Goal: Communication & Community: Answer question/provide support

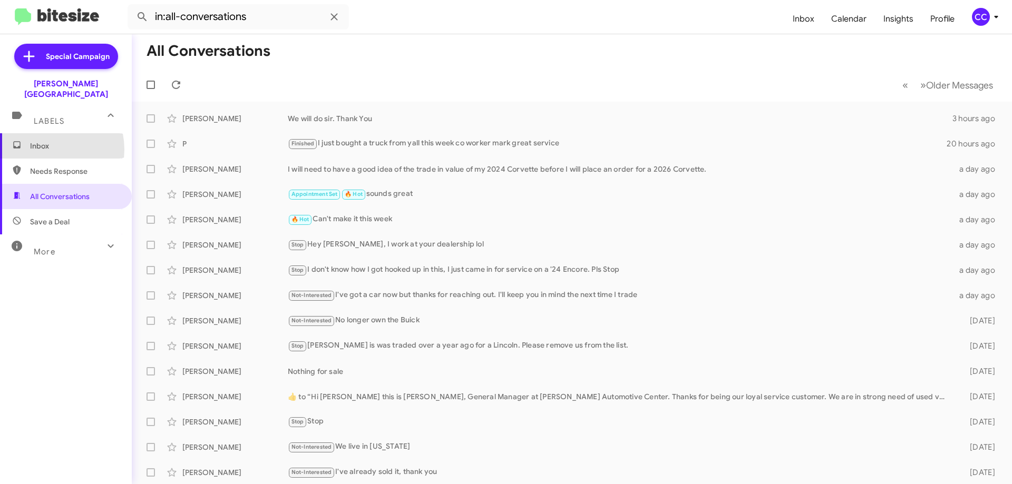
click at [42, 141] on span "Inbox" at bounding box center [75, 146] width 90 height 11
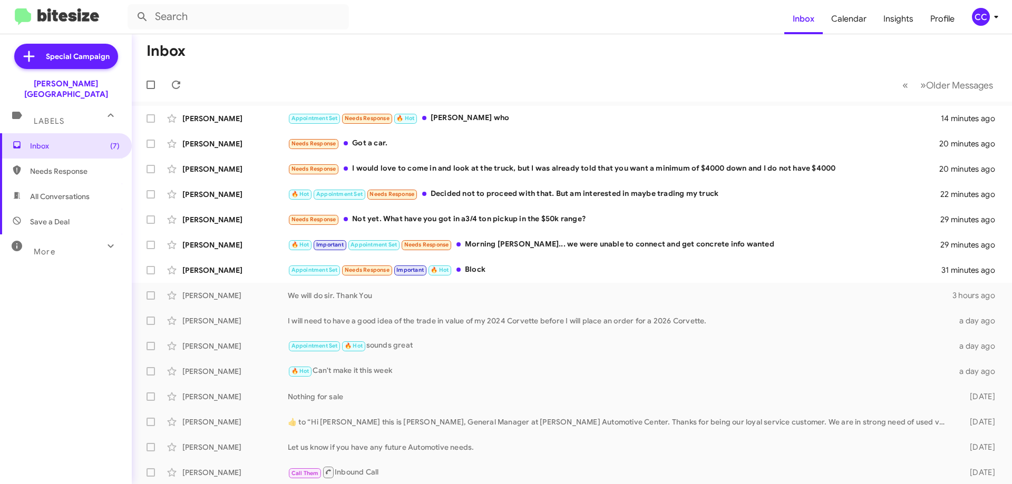
click at [44, 166] on span "Needs Response" at bounding box center [75, 171] width 90 height 11
type input "in:needs-response"
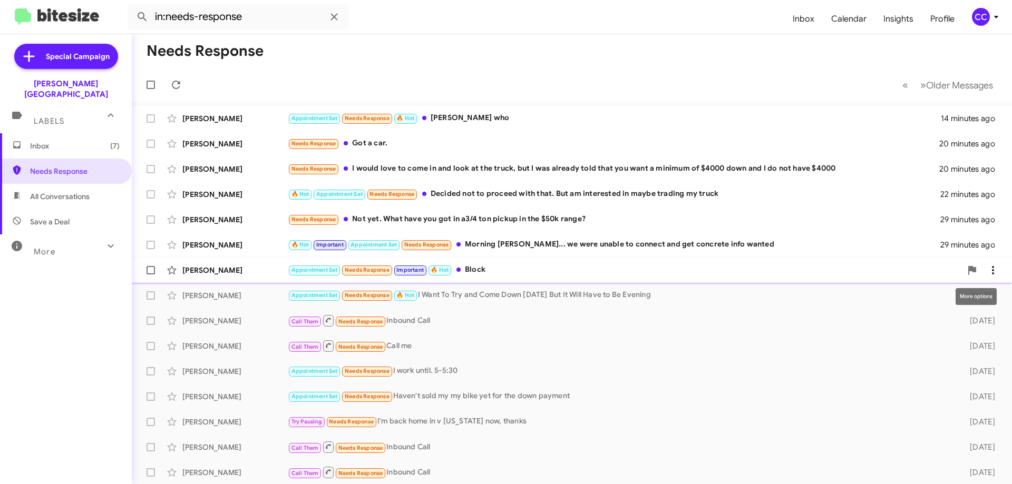
click at [987, 269] on icon at bounding box center [993, 270] width 13 height 13
click at [954, 324] on span "[PERSON_NAME] as responded" at bounding box center [932, 322] width 108 height 25
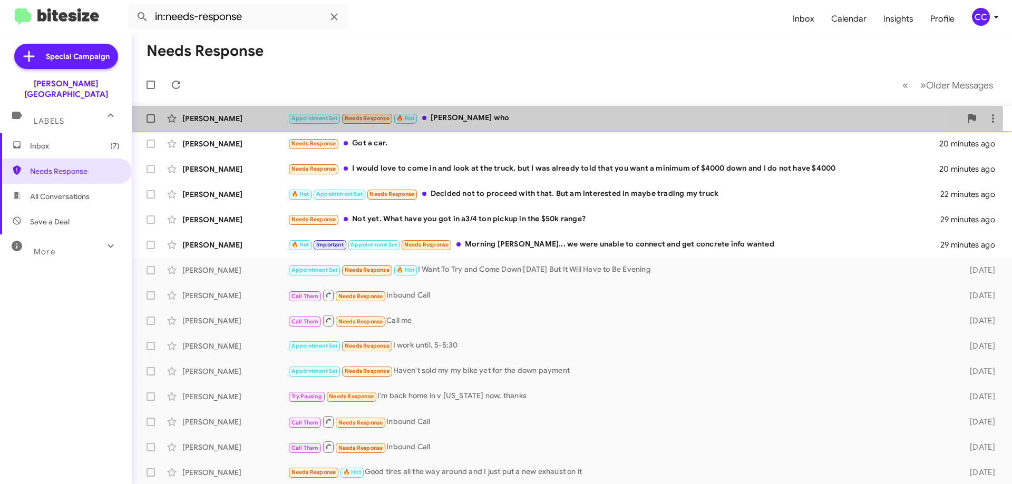
click at [239, 118] on div "[PERSON_NAME]" at bounding box center [234, 118] width 105 height 11
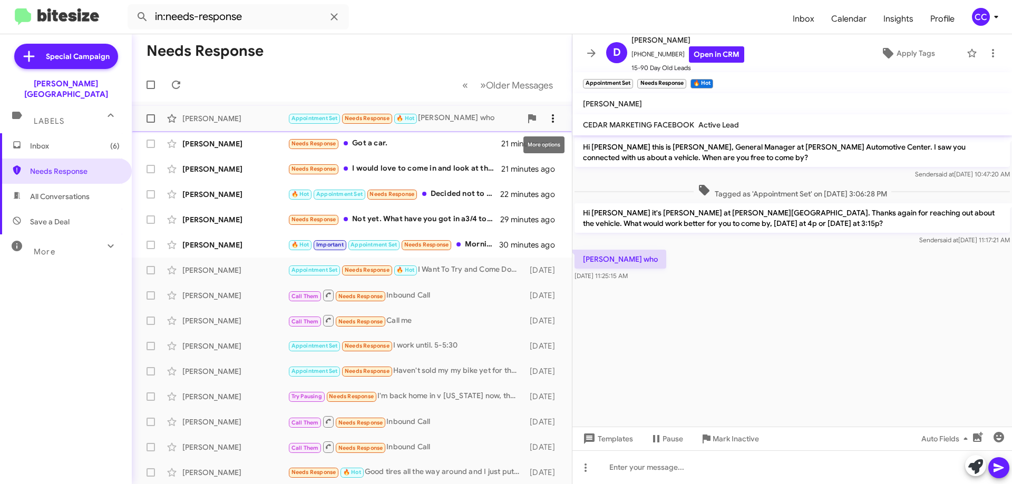
click at [547, 115] on icon at bounding box center [553, 118] width 13 height 13
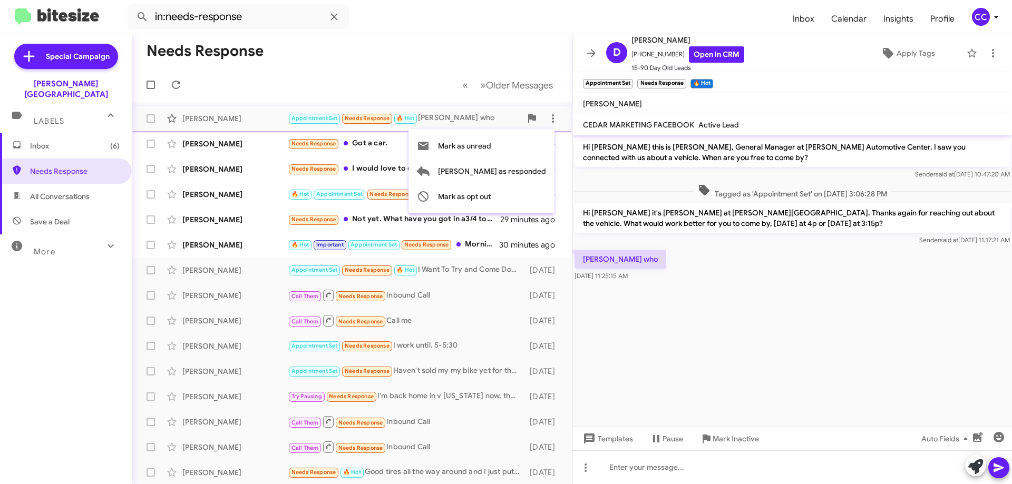
click at [386, 78] on div at bounding box center [506, 242] width 1012 height 484
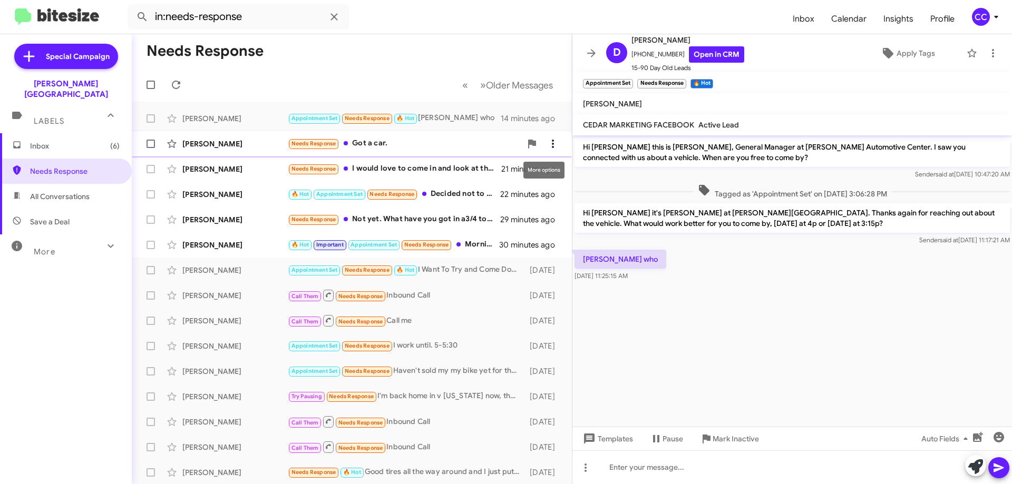
click at [547, 144] on icon at bounding box center [553, 144] width 13 height 13
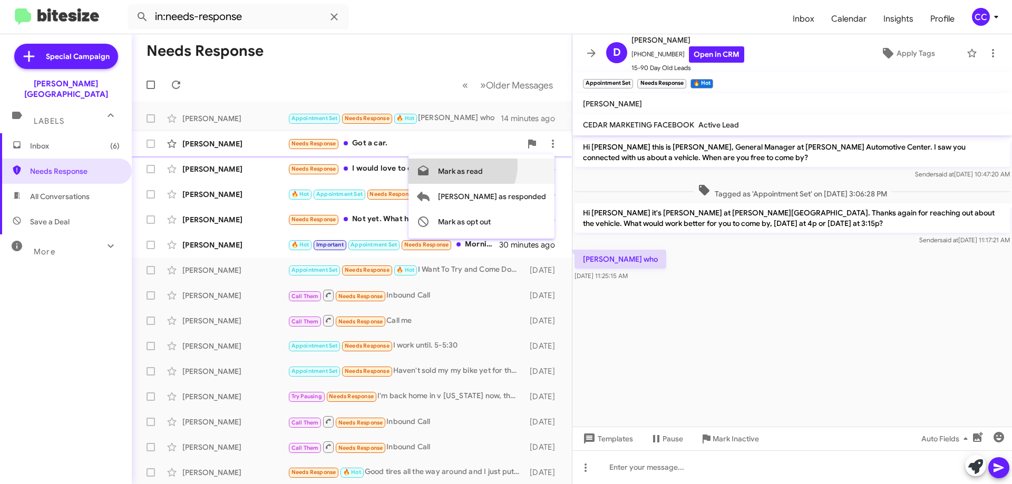
click at [483, 166] on span "Mark as read" at bounding box center [460, 171] width 45 height 25
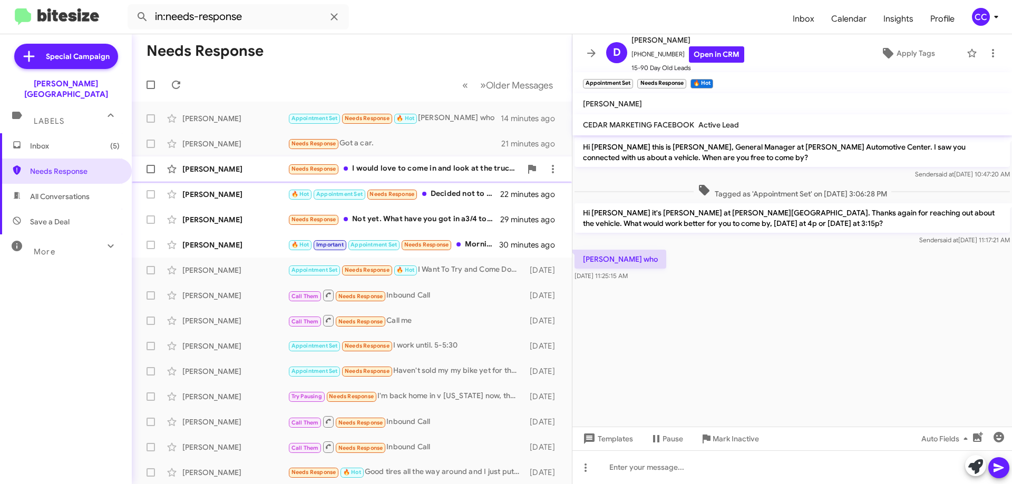
click at [461, 167] on div "Needs Response I would love to come in and look at the truck, but I was already…" at bounding box center [404, 169] width 233 height 12
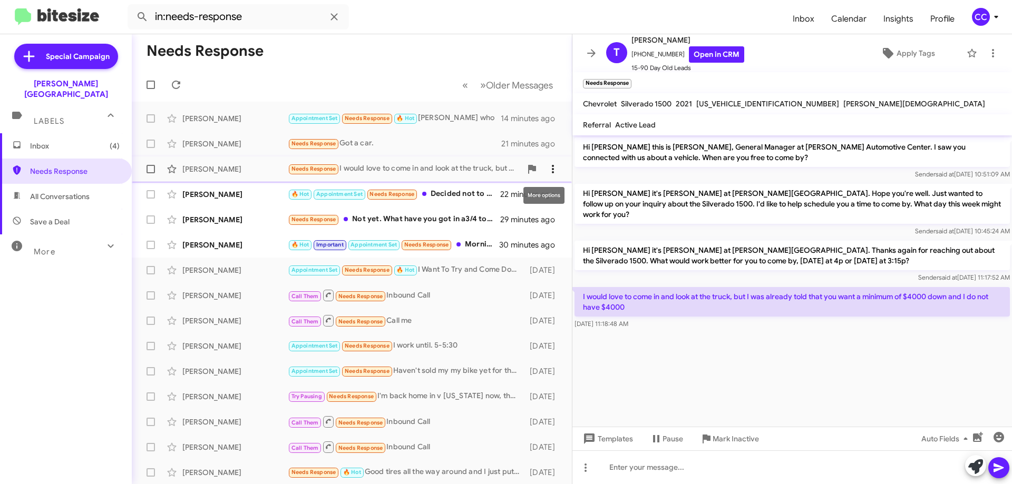
click at [552, 168] on icon at bounding box center [553, 169] width 2 height 8
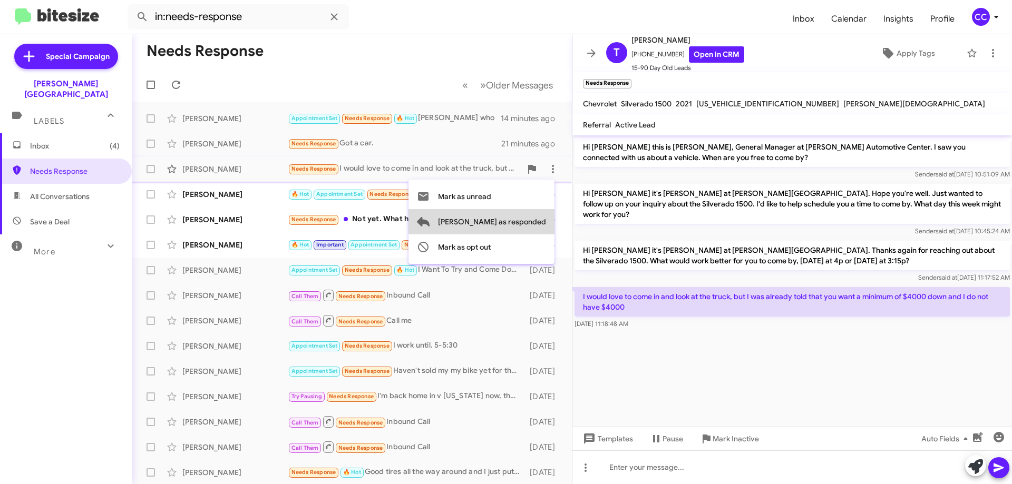
click at [524, 221] on span "[PERSON_NAME] as responded" at bounding box center [492, 221] width 108 height 25
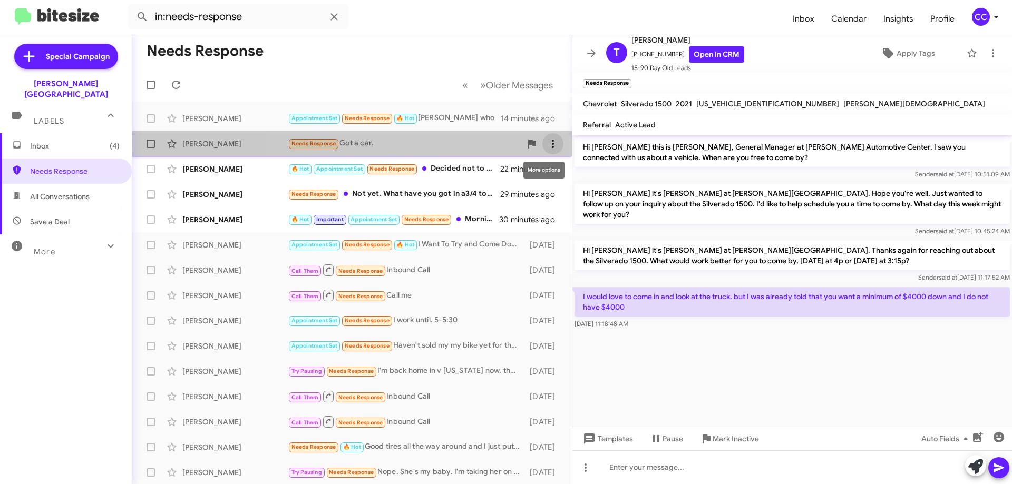
click at [547, 143] on icon at bounding box center [553, 144] width 13 height 13
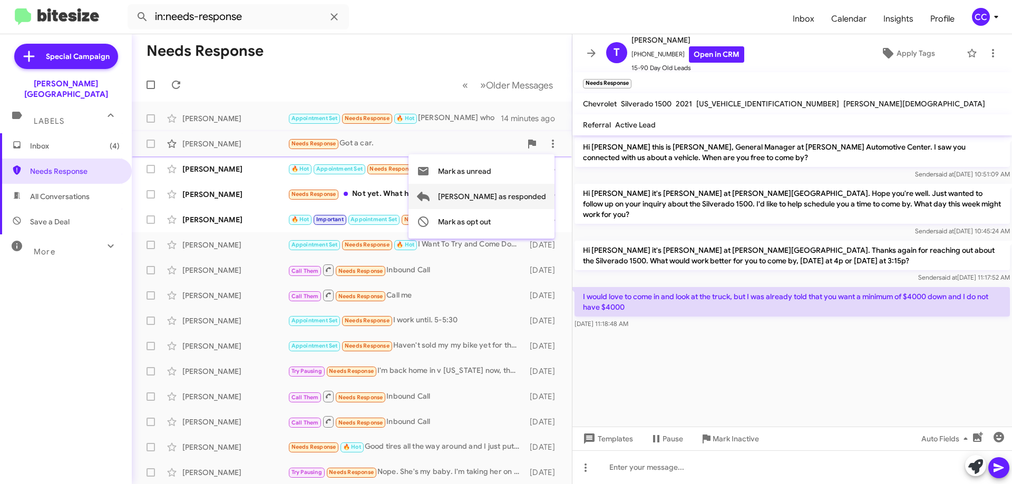
click at [523, 192] on span "[PERSON_NAME] as responded" at bounding box center [492, 196] width 108 height 25
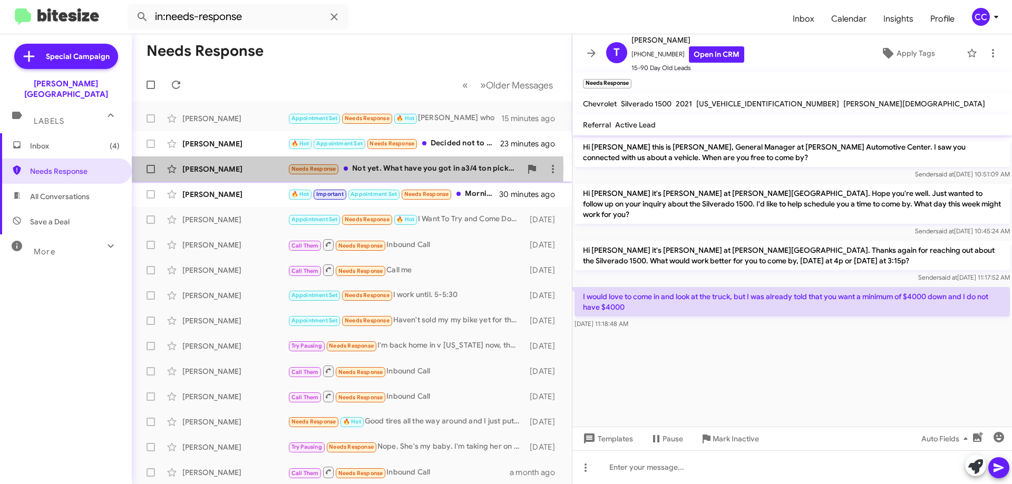
click at [201, 168] on div "[PERSON_NAME]" at bounding box center [234, 169] width 105 height 11
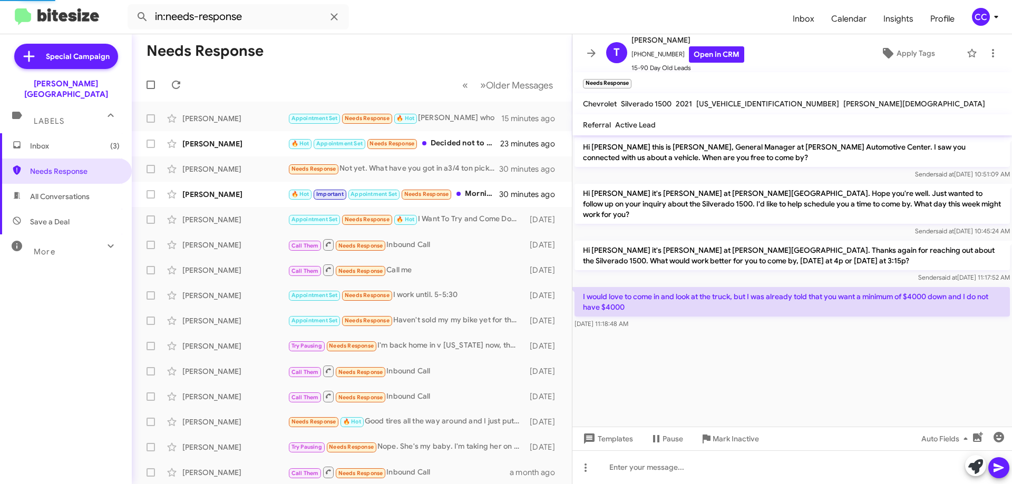
scroll to position [52, 0]
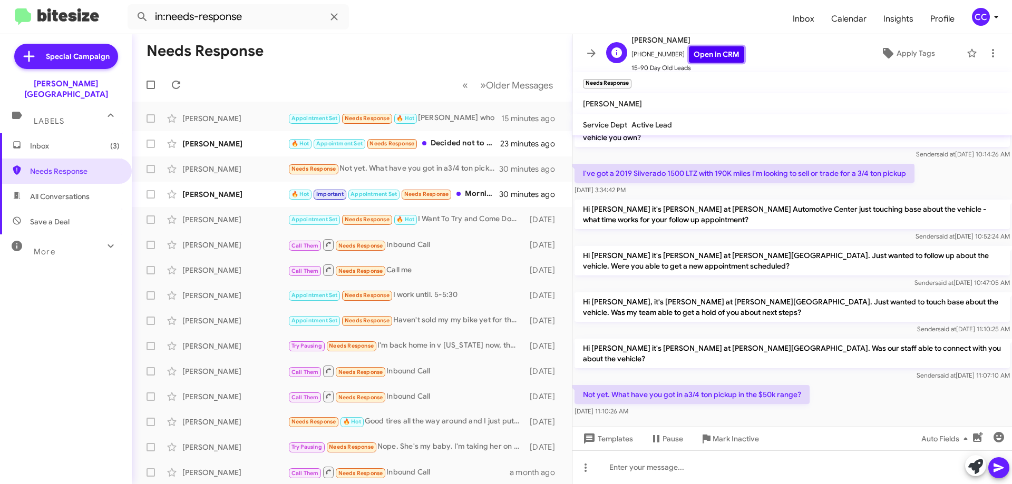
click at [704, 51] on link "Open in CRM" at bounding box center [716, 54] width 55 height 16
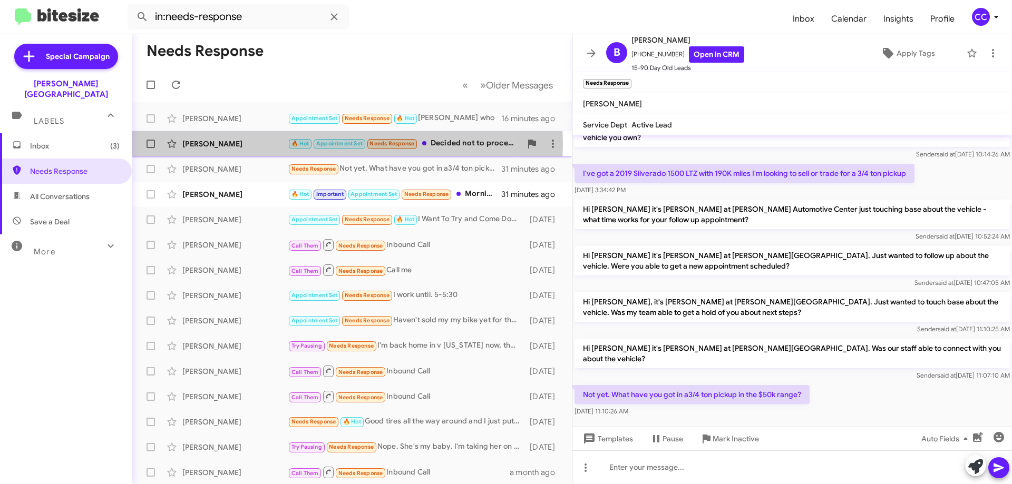
click at [206, 144] on div "[PERSON_NAME]" at bounding box center [234, 144] width 105 height 11
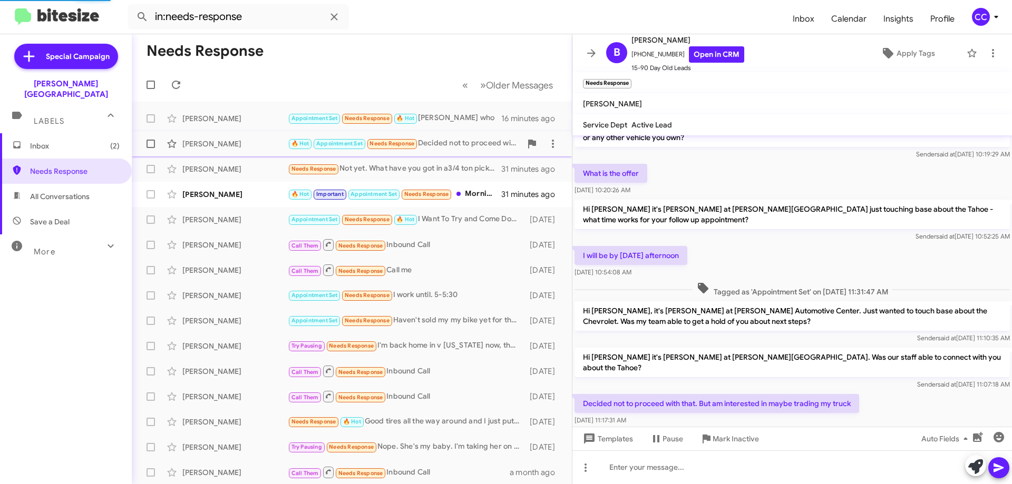
scroll to position [53, 0]
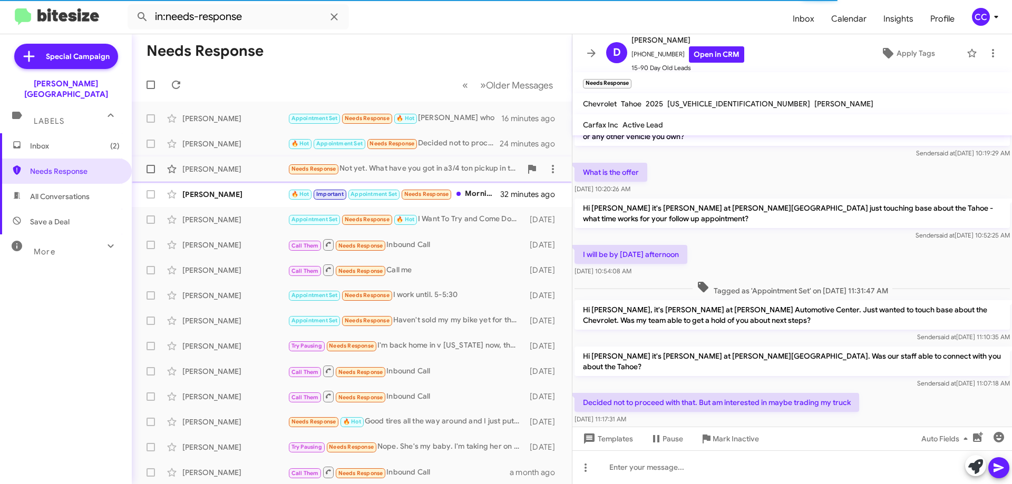
click at [206, 171] on div "[PERSON_NAME]" at bounding box center [234, 169] width 105 height 11
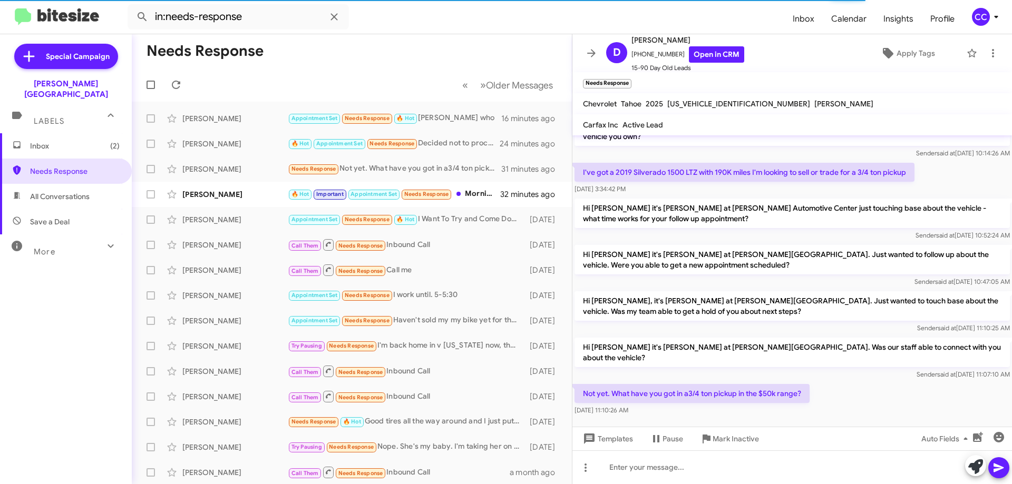
scroll to position [52, 0]
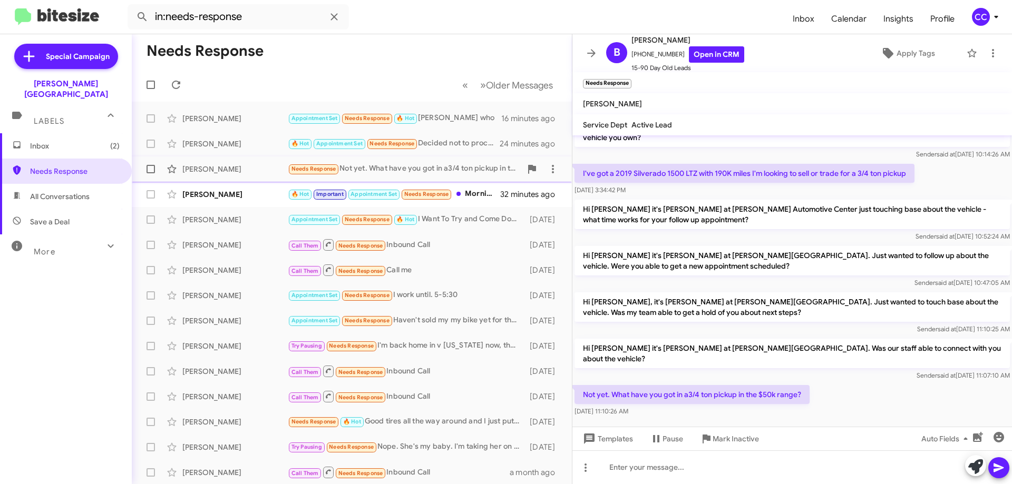
click at [205, 163] on div "[PERSON_NAME] Needs Response Not yet. What have you got in a3/4 ton pickup in t…" at bounding box center [351, 169] width 423 height 21
click at [210, 194] on div "[PERSON_NAME]" at bounding box center [234, 194] width 105 height 11
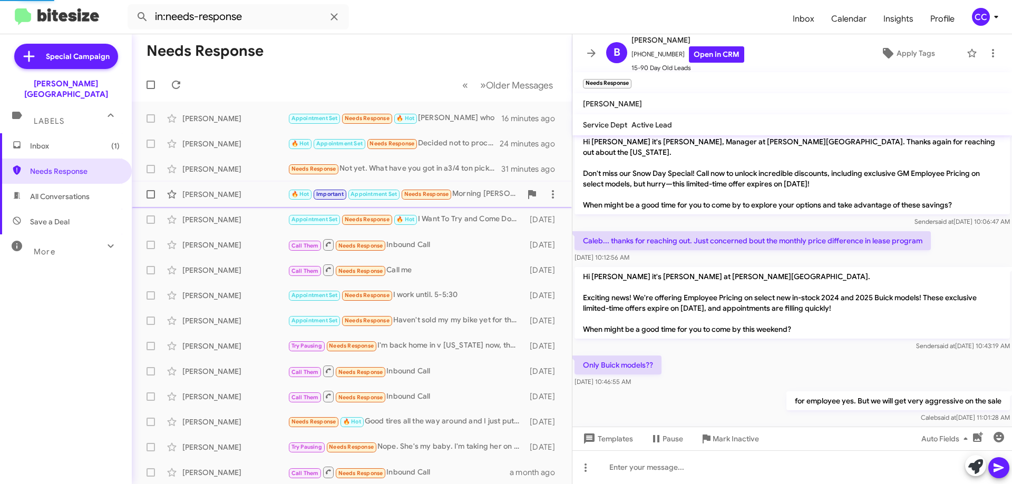
scroll to position [883, 0]
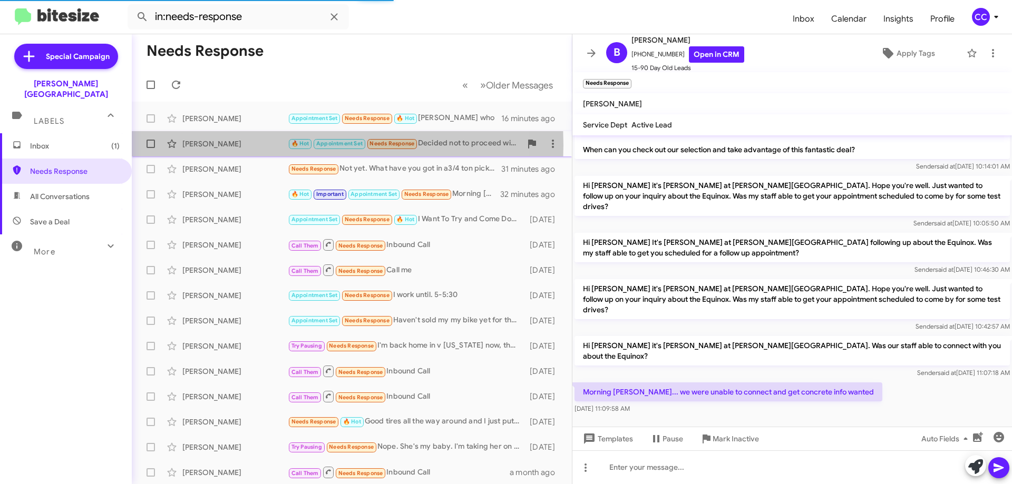
click at [211, 145] on div "[PERSON_NAME]" at bounding box center [234, 144] width 105 height 11
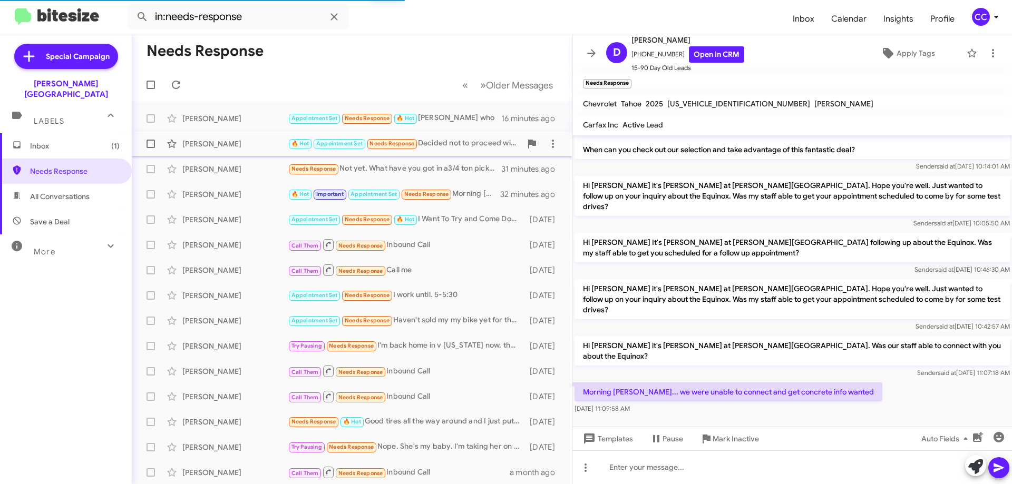
scroll to position [53, 0]
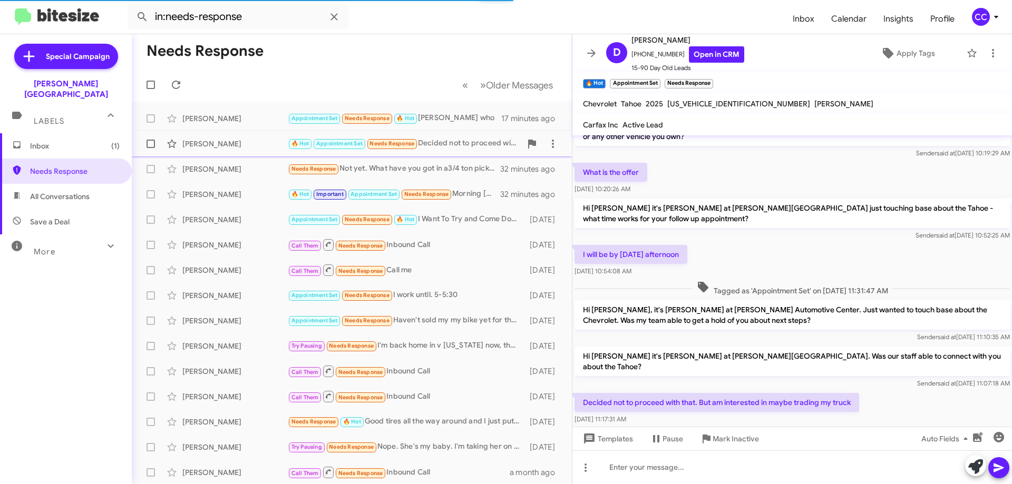
click at [211, 145] on div "[PERSON_NAME]" at bounding box center [234, 144] width 105 height 11
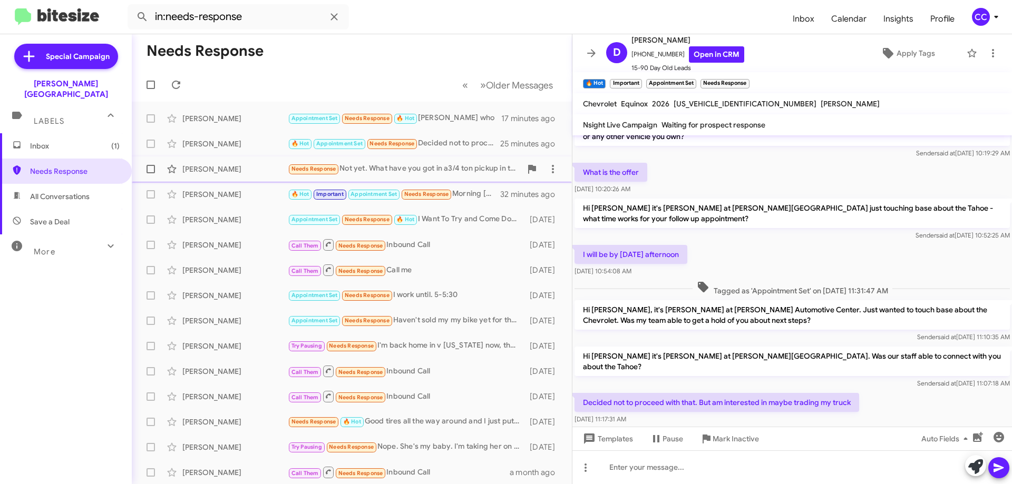
click at [210, 168] on div "[PERSON_NAME]" at bounding box center [234, 169] width 105 height 11
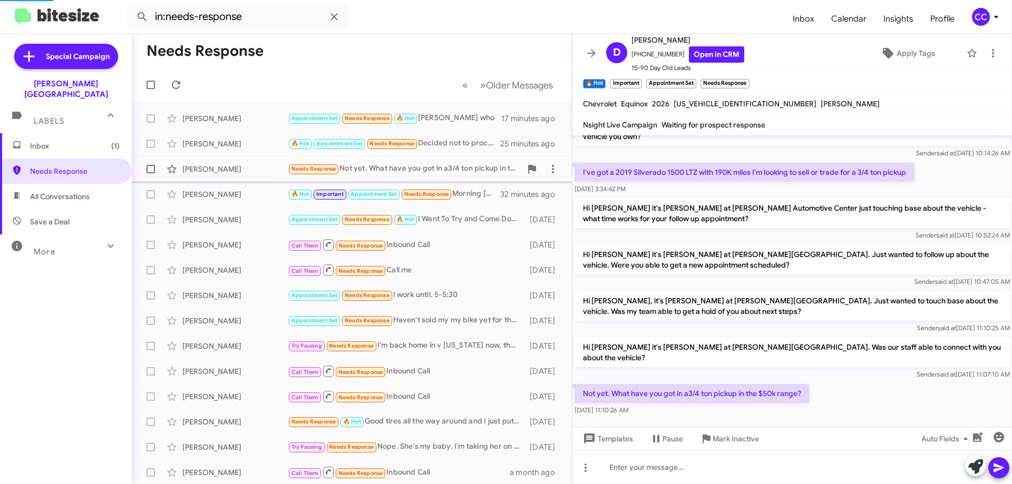
scroll to position [52, 0]
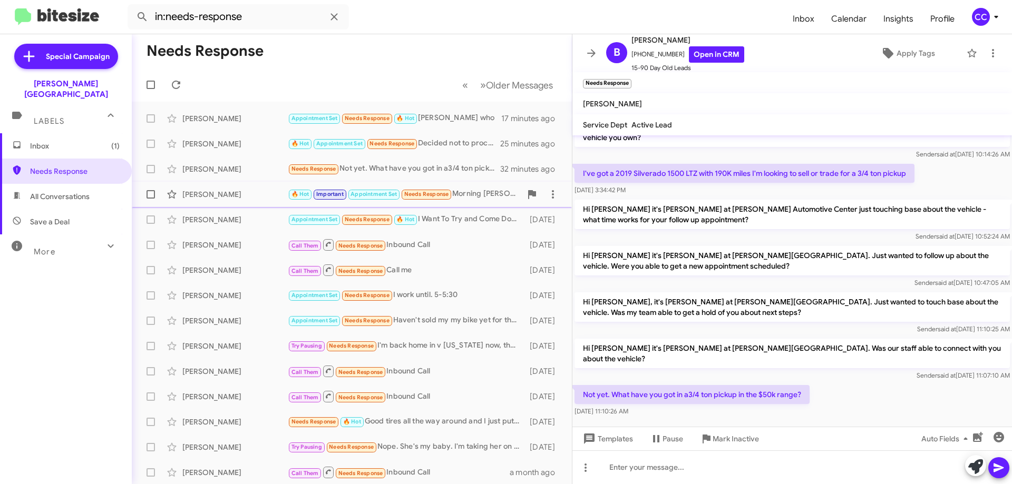
click at [223, 189] on div "[PERSON_NAME] 🔥 Hot Important Appointment Set Needs Response Morning [PERSON_NA…" at bounding box center [351, 194] width 423 height 21
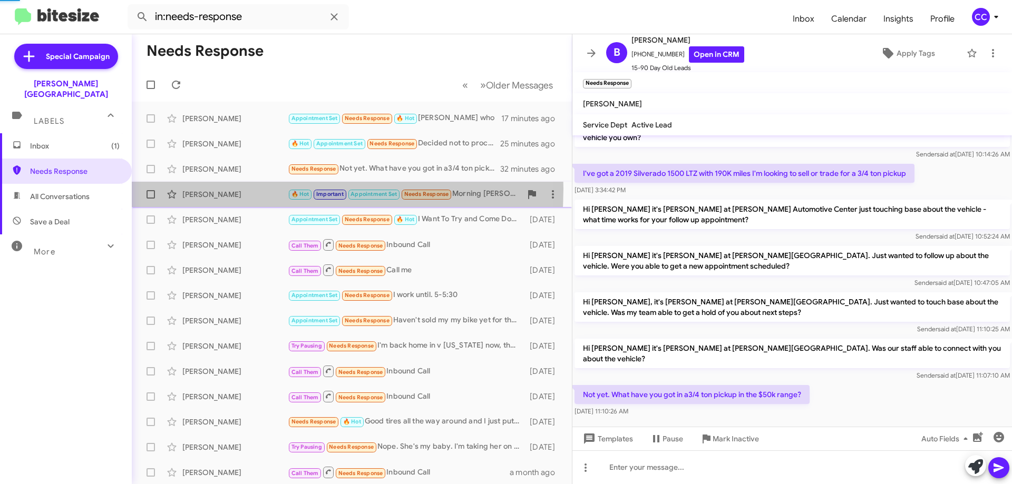
scroll to position [883, 0]
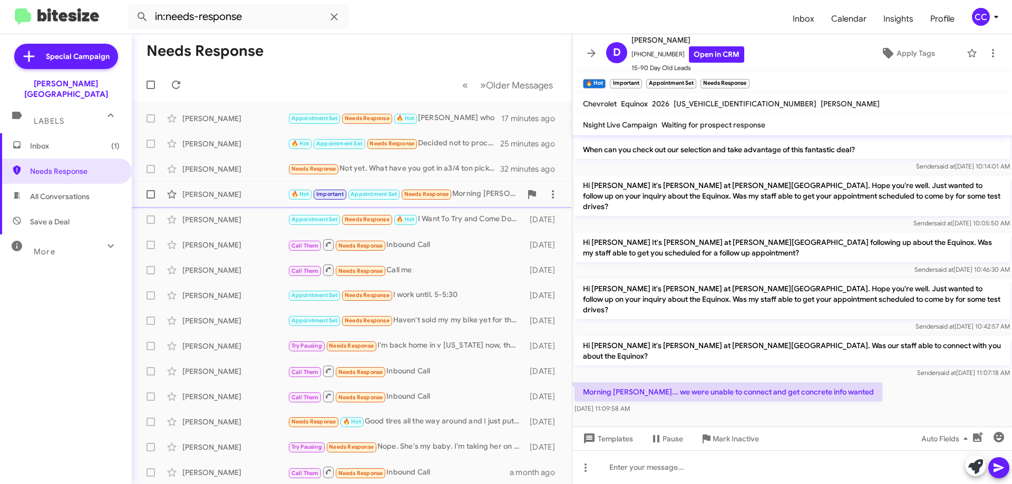
click at [200, 193] on div "[PERSON_NAME]" at bounding box center [234, 194] width 105 height 11
click at [199, 166] on div "[PERSON_NAME]" at bounding box center [234, 169] width 105 height 11
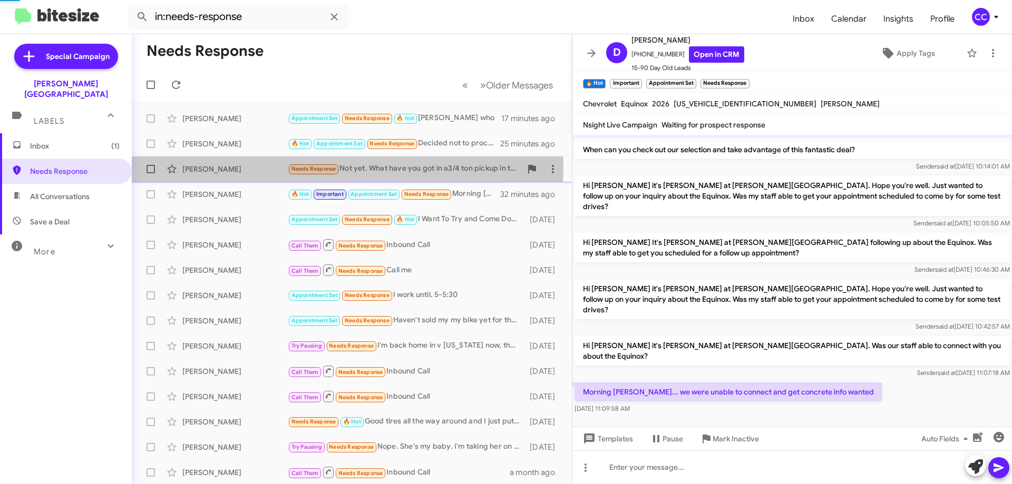
scroll to position [52, 0]
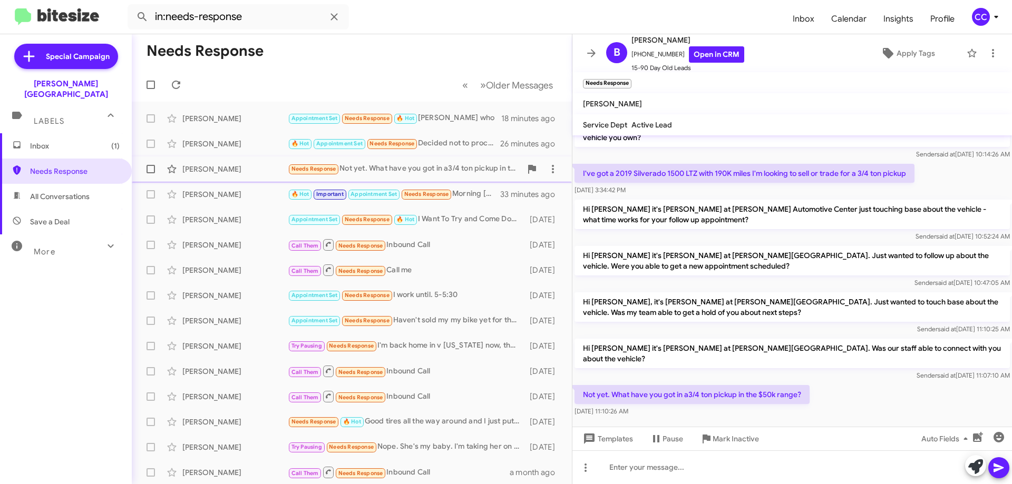
click at [200, 169] on div "[PERSON_NAME]" at bounding box center [234, 169] width 105 height 11
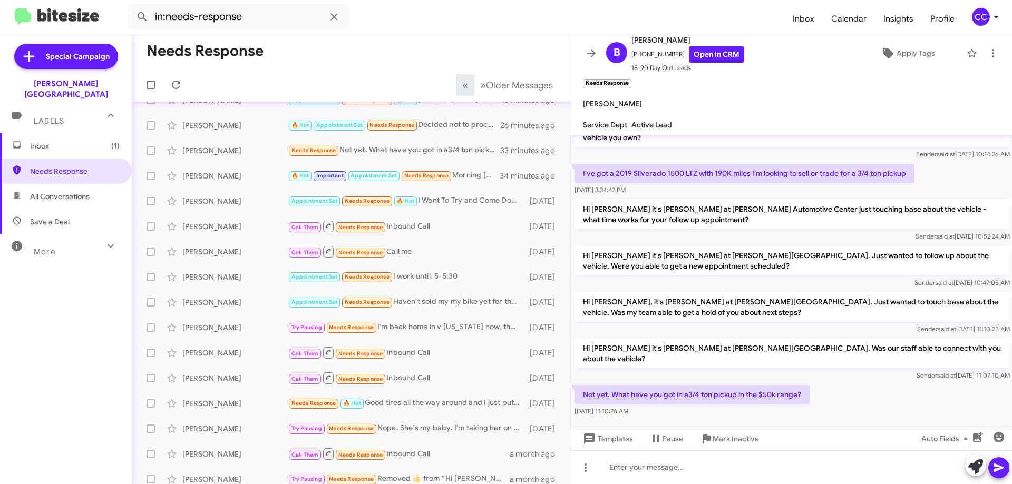
scroll to position [0, 0]
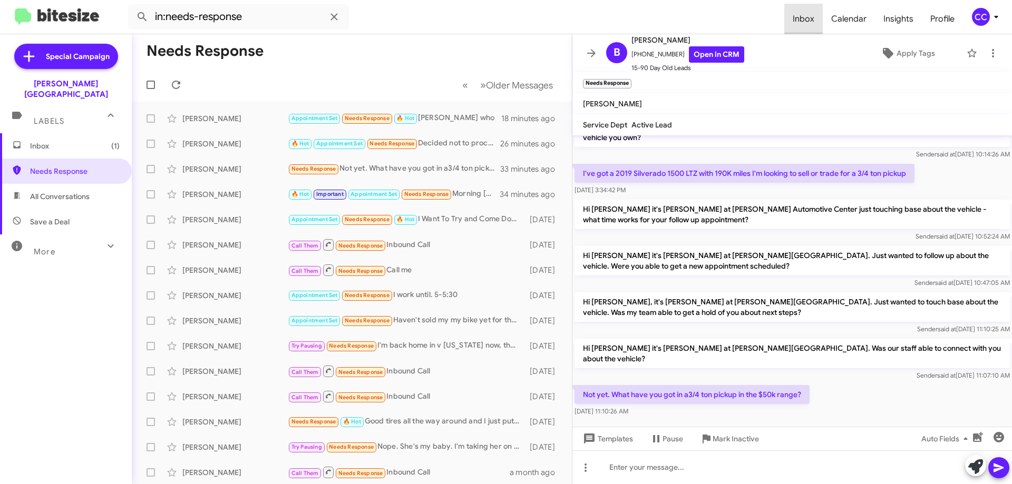
click at [809, 18] on span "Inbox" at bounding box center [803, 19] width 38 height 31
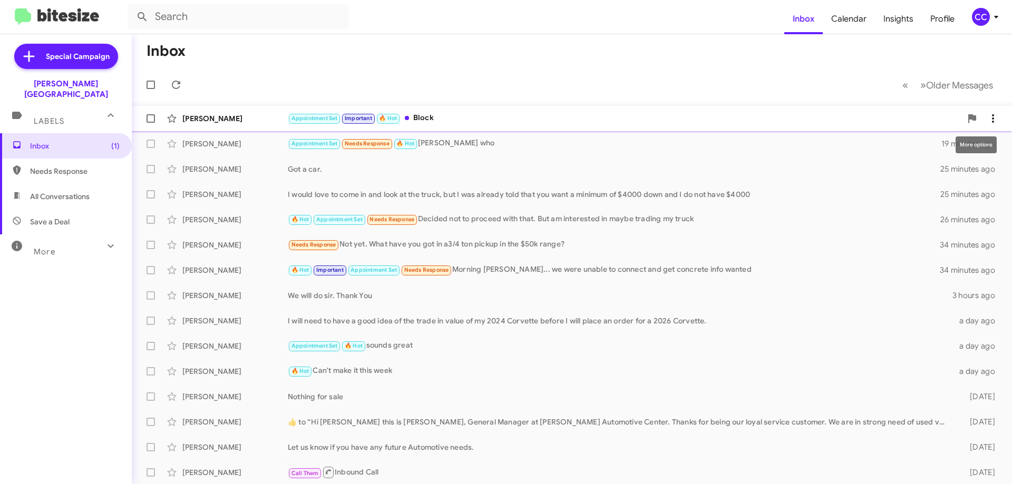
click at [989, 119] on icon at bounding box center [993, 118] width 13 height 13
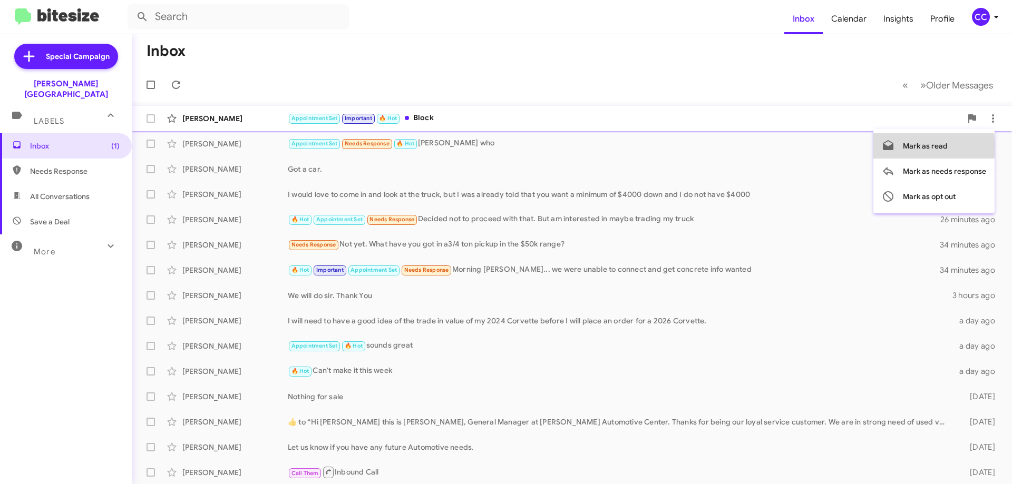
click at [925, 148] on span "Mark as read" at bounding box center [925, 145] width 45 height 25
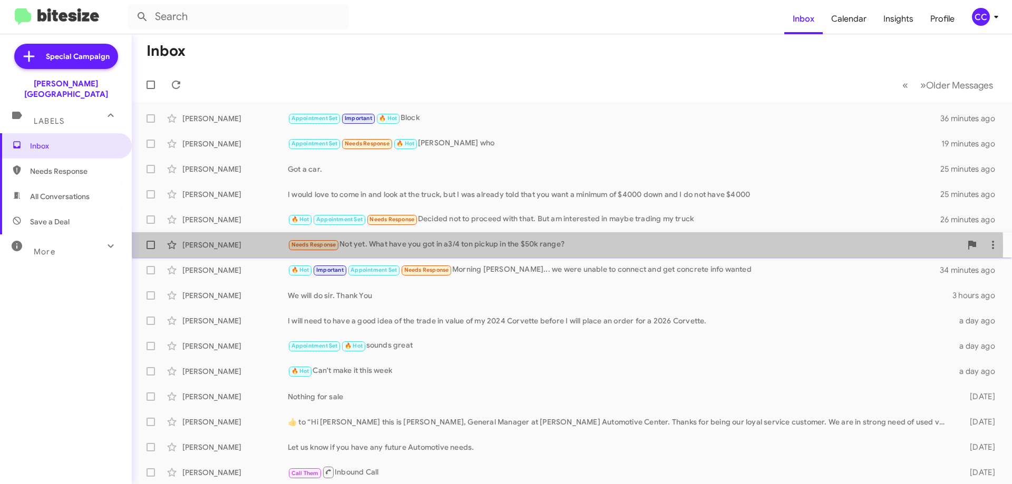
click at [202, 246] on div "[PERSON_NAME]" at bounding box center [234, 245] width 105 height 11
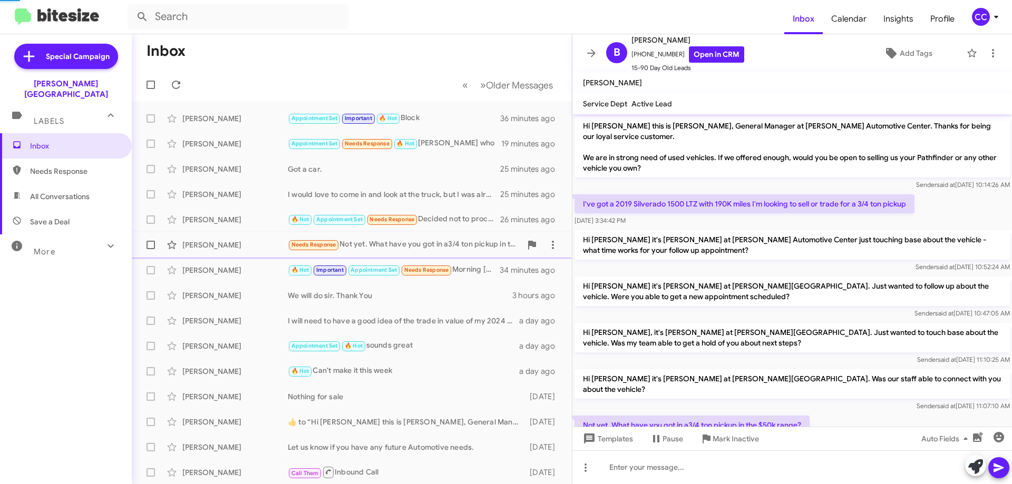
scroll to position [31, 0]
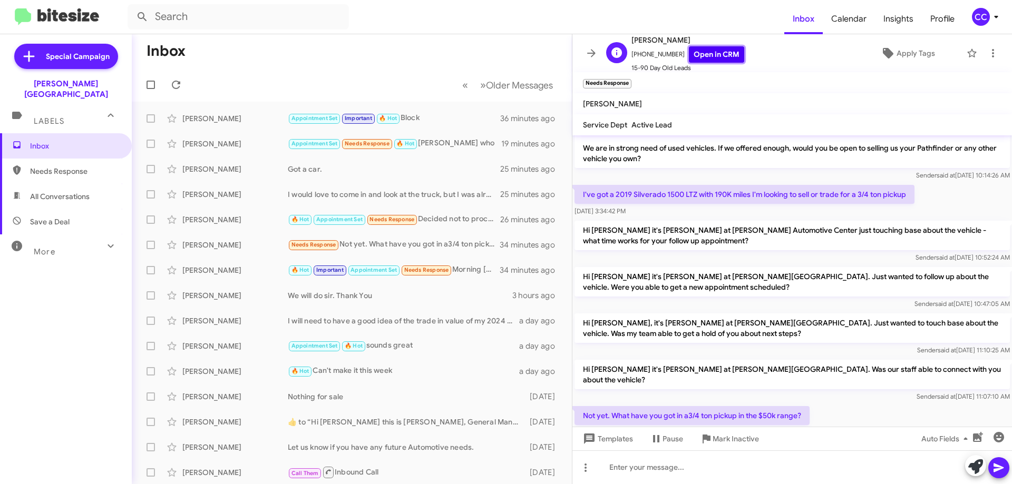
click at [708, 51] on link "Open in CRM" at bounding box center [716, 54] width 55 height 16
click at [542, 241] on span at bounding box center [552, 245] width 21 height 13
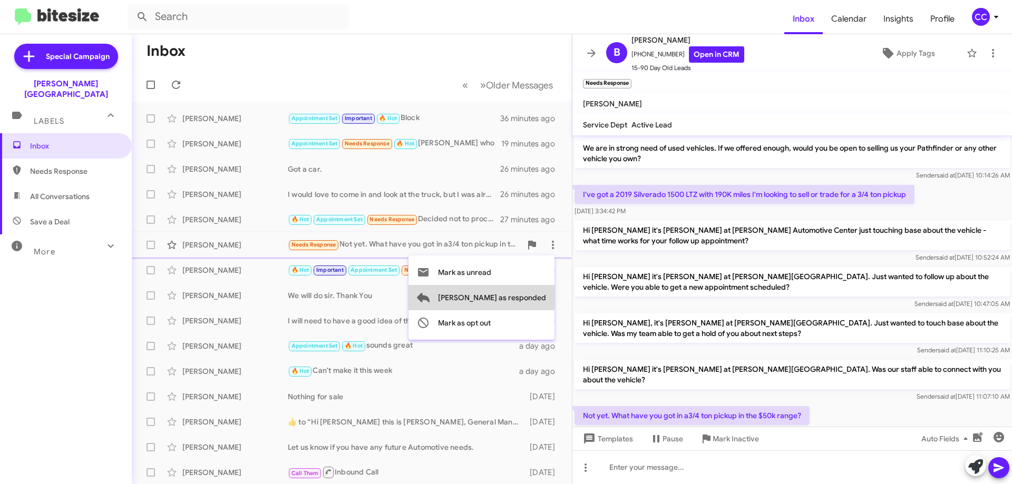
click at [531, 297] on span "[PERSON_NAME] as responded" at bounding box center [492, 297] width 108 height 25
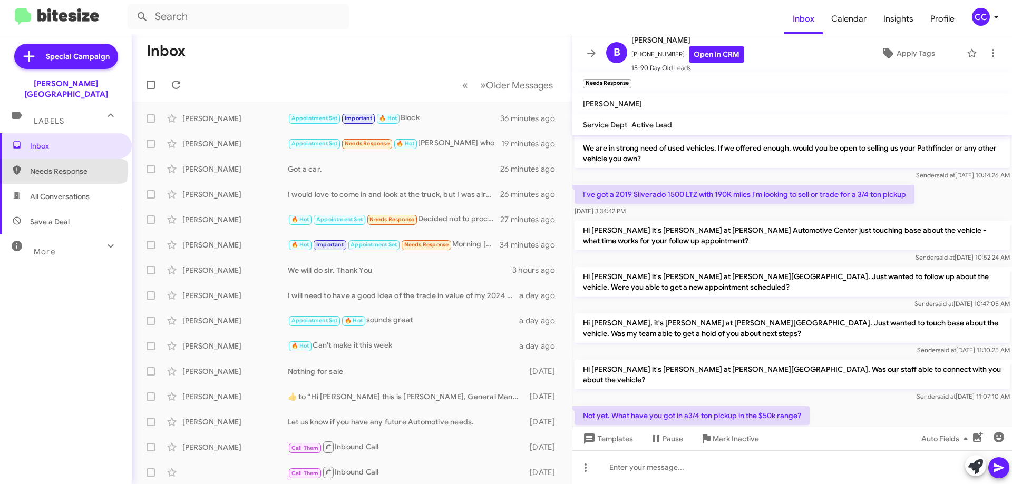
click at [63, 166] on span "Needs Response" at bounding box center [75, 171] width 90 height 11
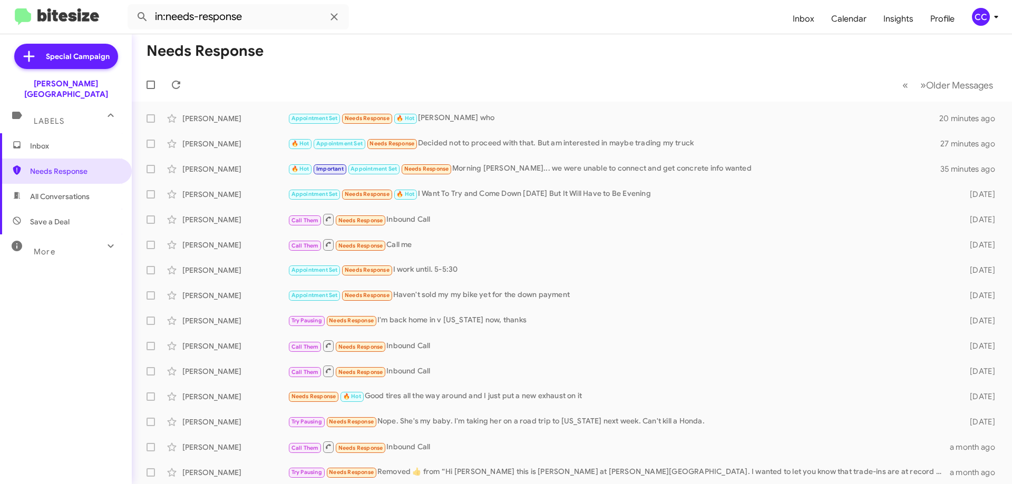
click at [60, 191] on span "All Conversations" at bounding box center [60, 196] width 60 height 11
type input "in:all-conversations"
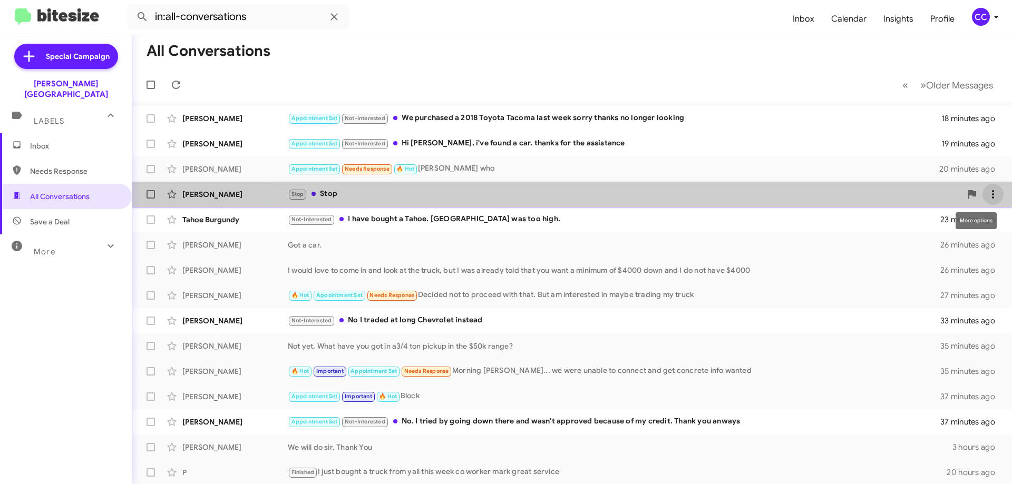
click at [987, 193] on icon at bounding box center [993, 194] width 13 height 13
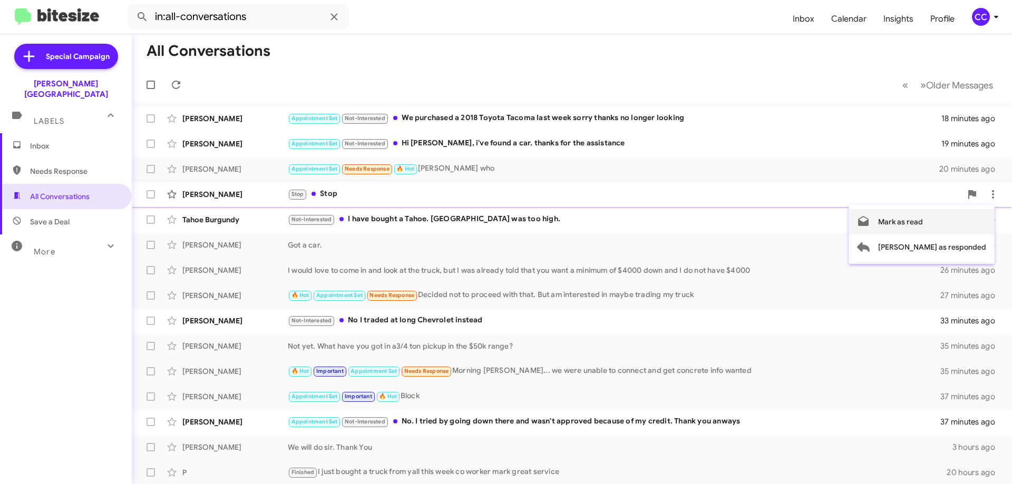
click at [923, 220] on span "Mark as read" at bounding box center [900, 221] width 45 height 25
click at [431, 219] on div "Not-Interested I have bought a Tahoe. [GEOGRAPHIC_DATA] was too high." at bounding box center [625, 219] width 674 height 12
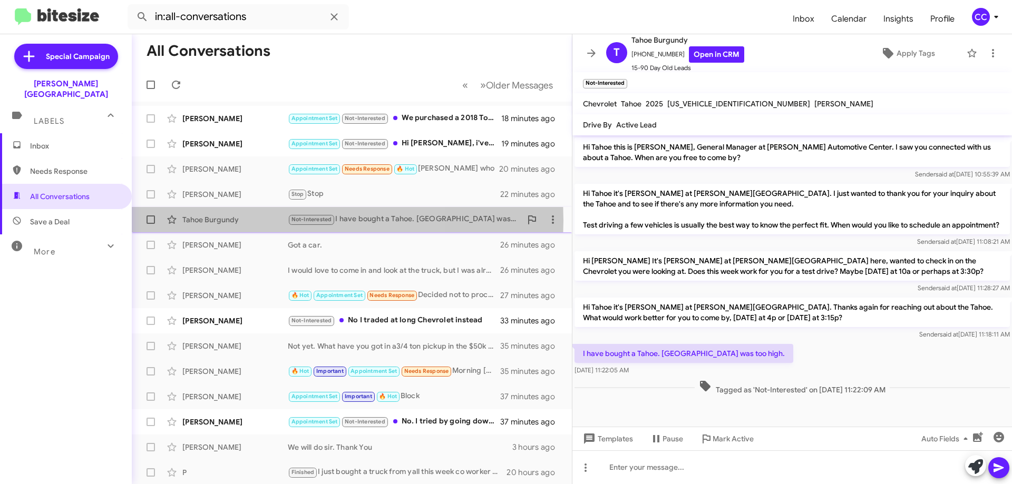
click at [236, 220] on div "Tahoe Burgundy" at bounding box center [234, 220] width 105 height 11
click at [549, 218] on icon at bounding box center [553, 219] width 13 height 13
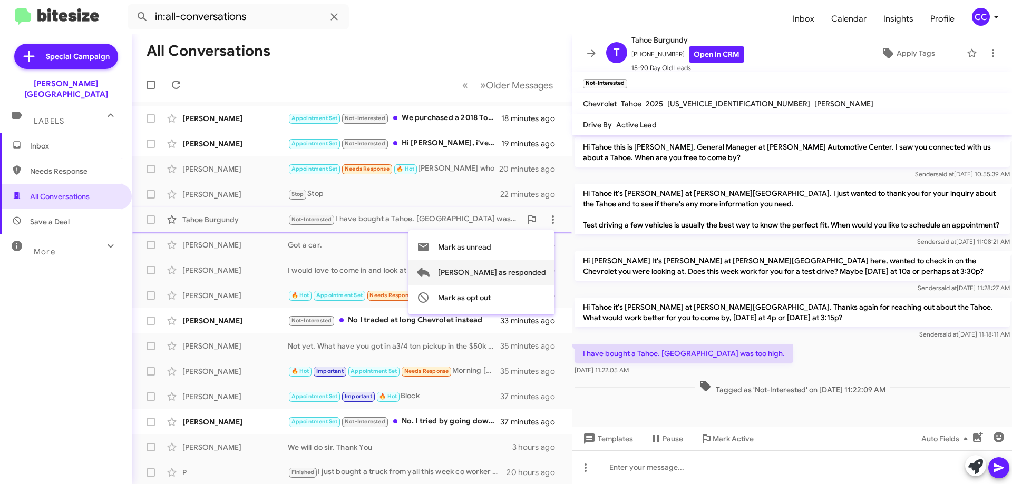
click at [523, 269] on span "[PERSON_NAME] as responded" at bounding box center [492, 272] width 108 height 25
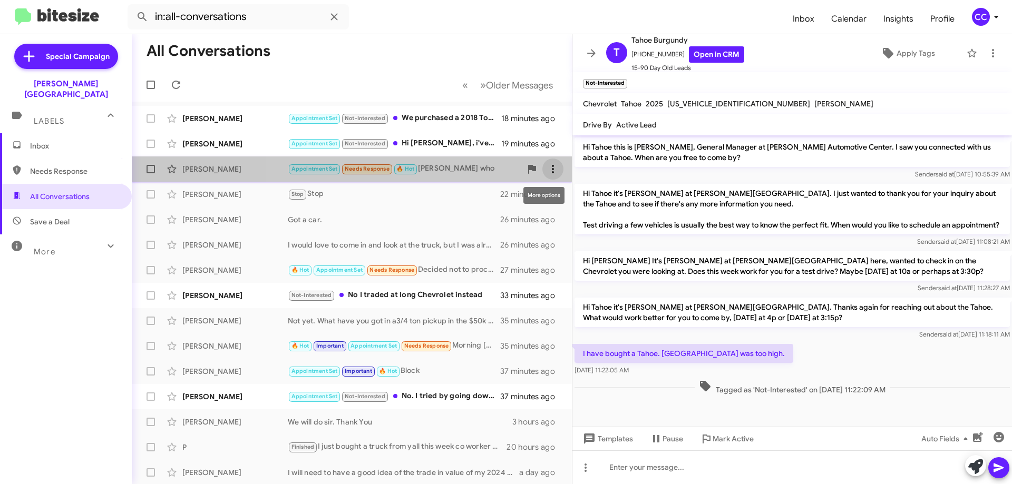
click at [547, 167] on icon at bounding box center [553, 169] width 13 height 13
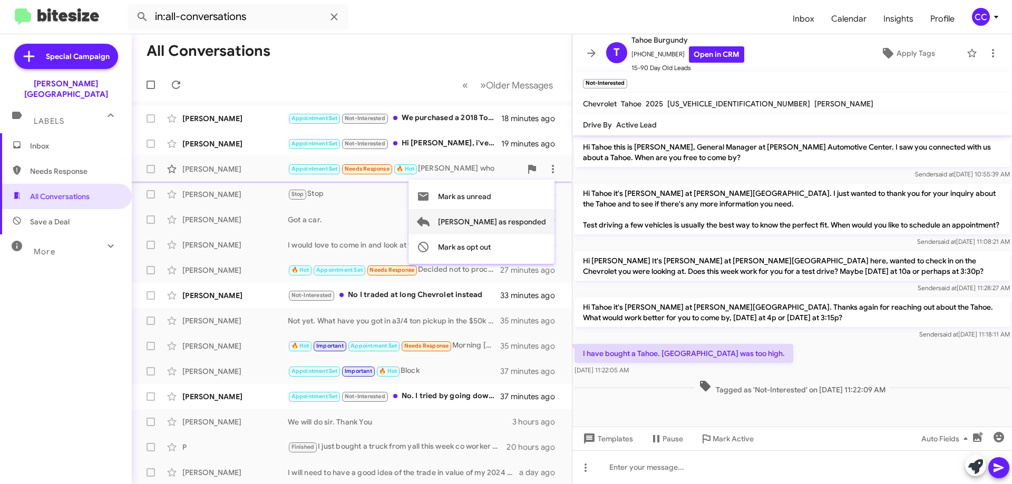
click at [529, 220] on span "[PERSON_NAME] as responded" at bounding box center [492, 221] width 108 height 25
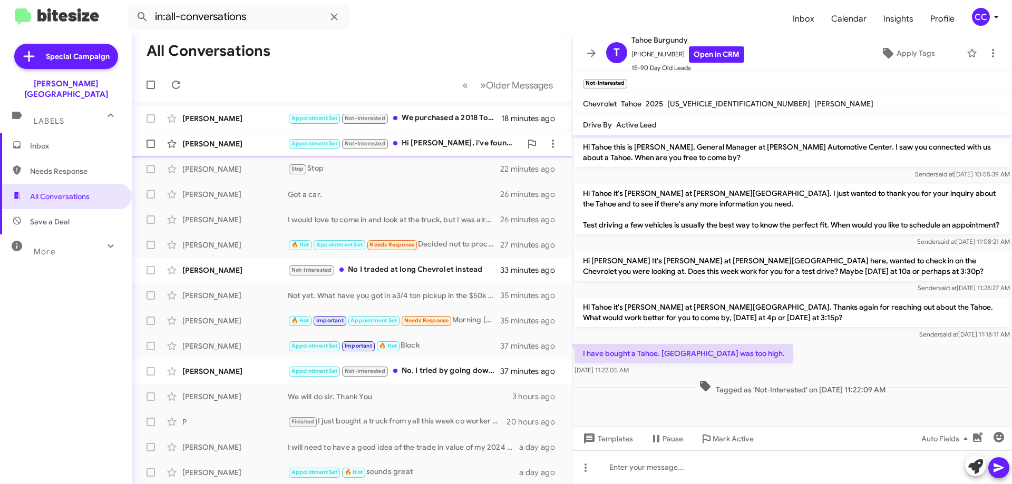
click at [231, 142] on div "[PERSON_NAME]" at bounding box center [234, 144] width 105 height 11
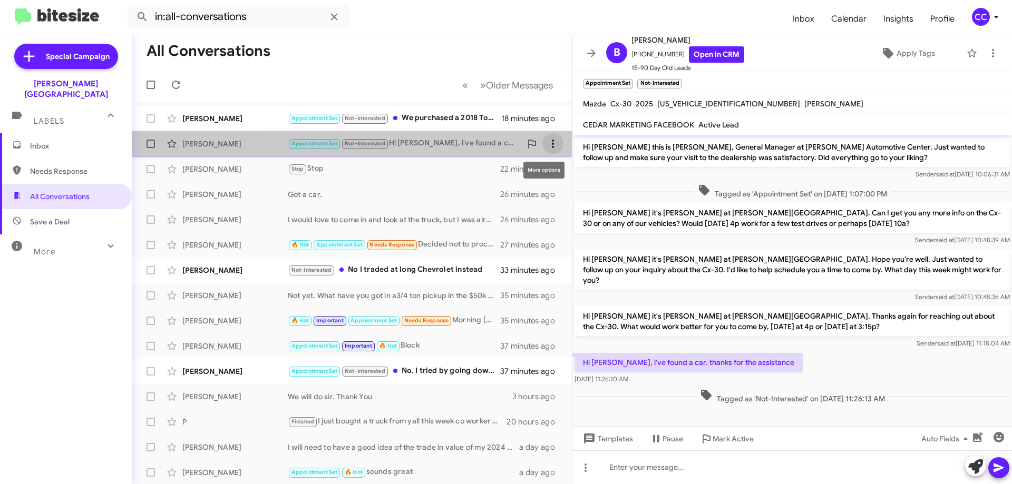
click at [547, 143] on icon at bounding box center [553, 144] width 13 height 13
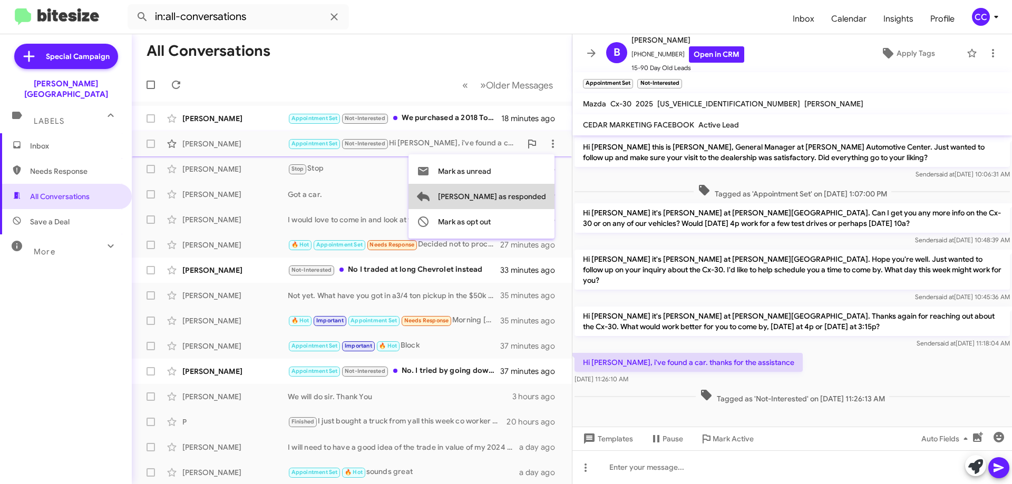
click at [526, 197] on span "[PERSON_NAME] as responded" at bounding box center [492, 196] width 108 height 25
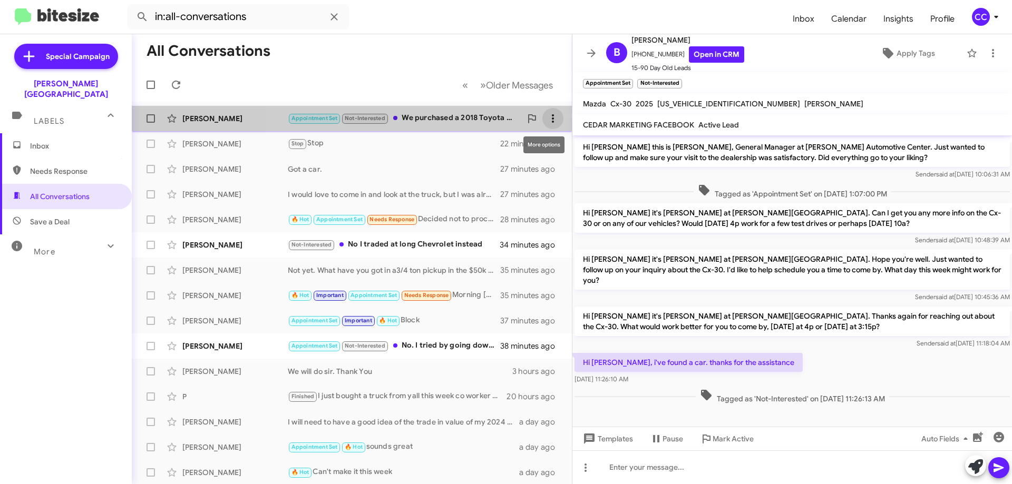
click at [546, 112] on button at bounding box center [552, 118] width 21 height 21
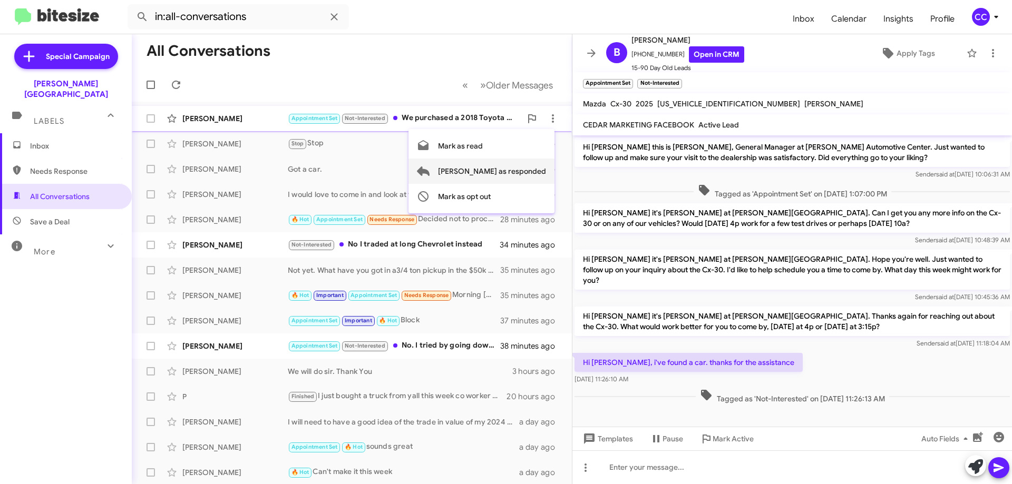
click at [527, 169] on span "[PERSON_NAME] as responded" at bounding box center [492, 171] width 108 height 25
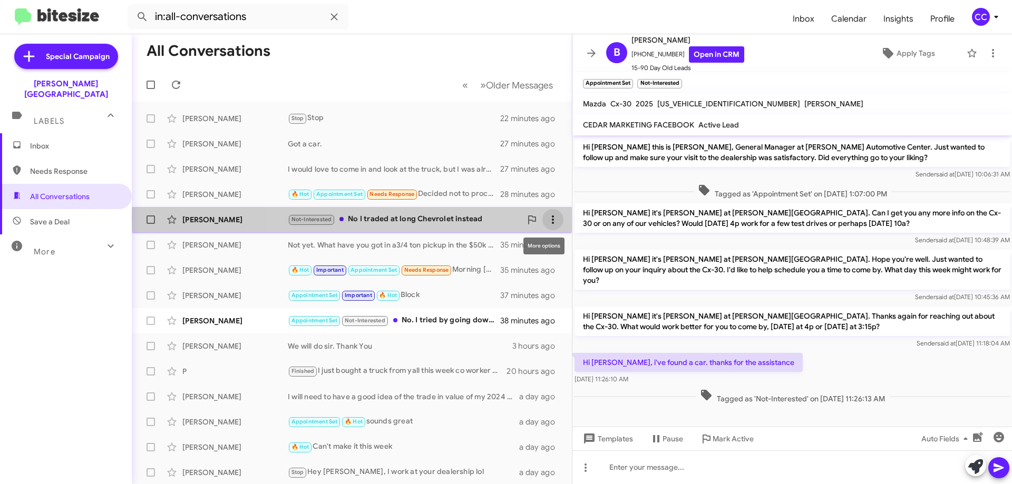
click at [547, 219] on icon at bounding box center [553, 219] width 13 height 13
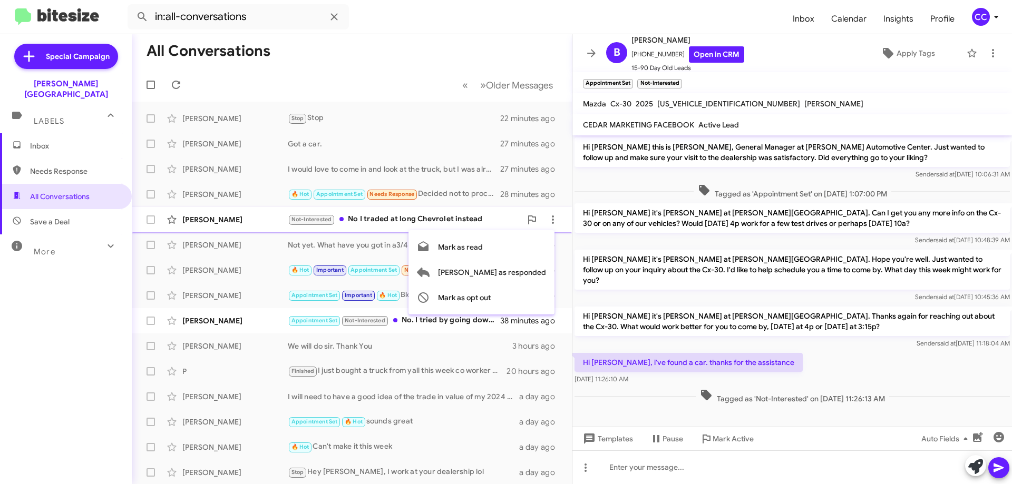
click at [211, 219] on div at bounding box center [506, 242] width 1012 height 484
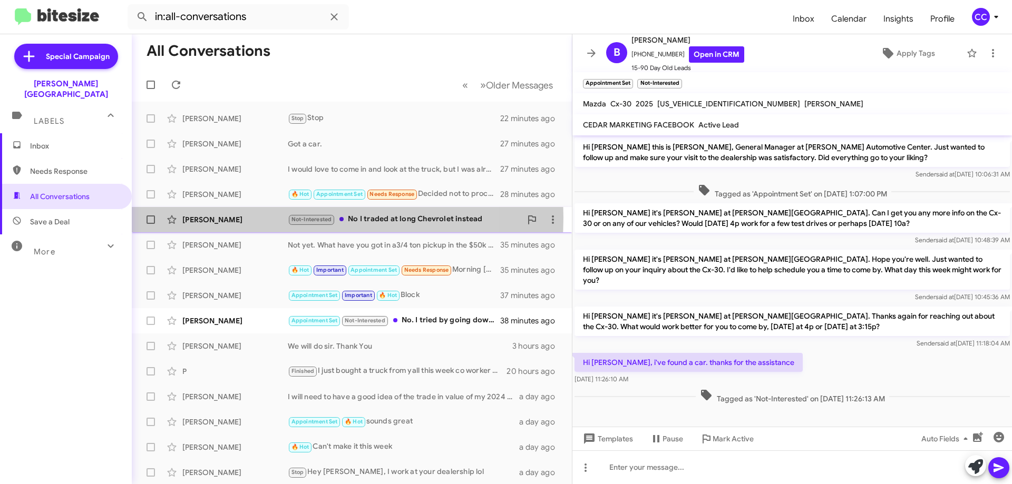
click at [196, 218] on div "[PERSON_NAME]" at bounding box center [234, 220] width 105 height 11
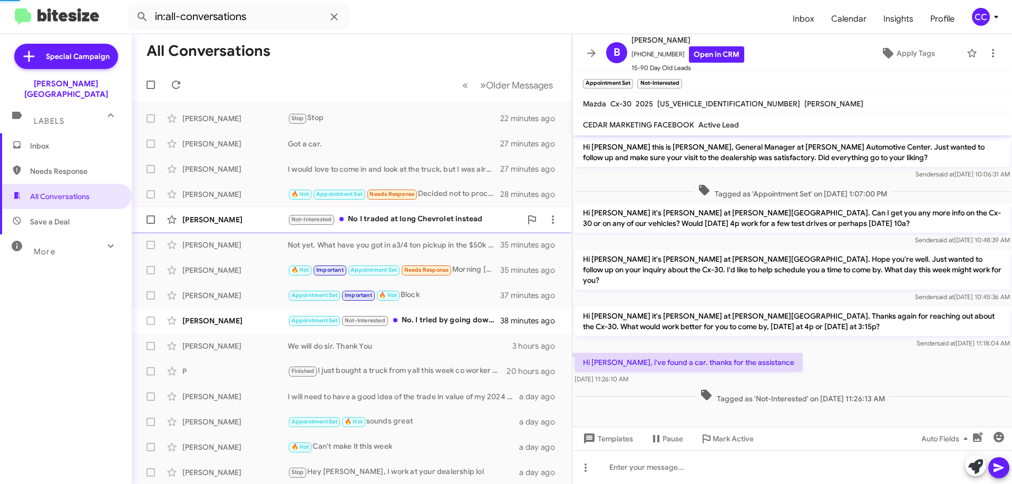
scroll to position [25, 0]
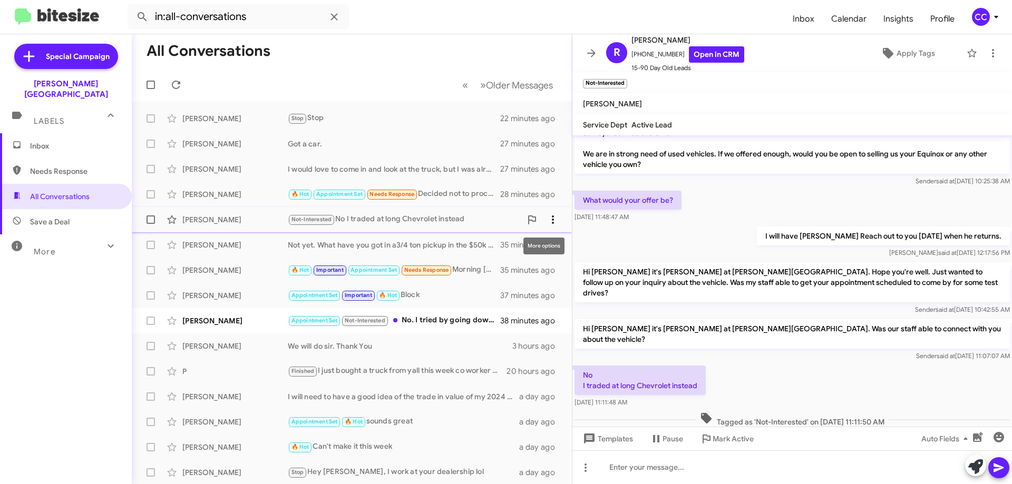
click at [552, 217] on icon at bounding box center [553, 220] width 2 height 8
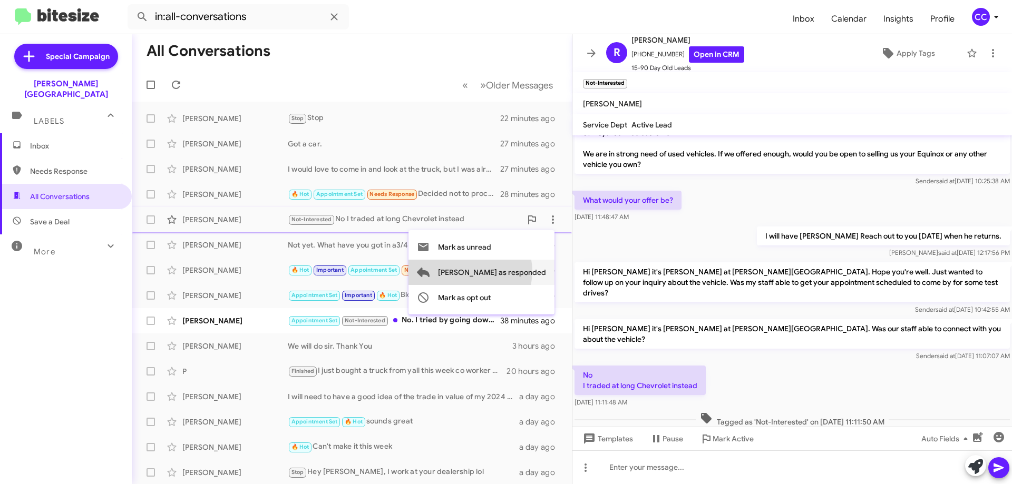
click at [512, 271] on span "[PERSON_NAME] as responded" at bounding box center [492, 272] width 108 height 25
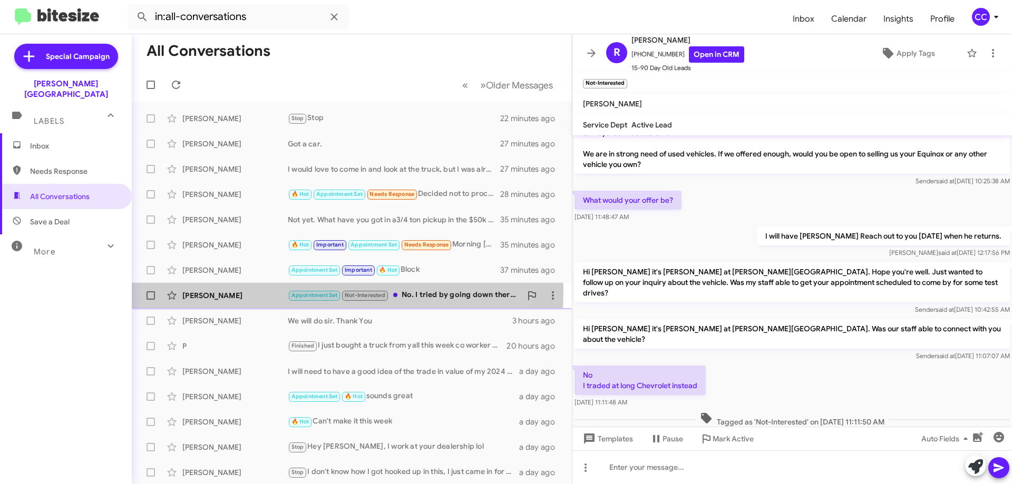
click at [213, 291] on div "[PERSON_NAME]" at bounding box center [234, 295] width 105 height 11
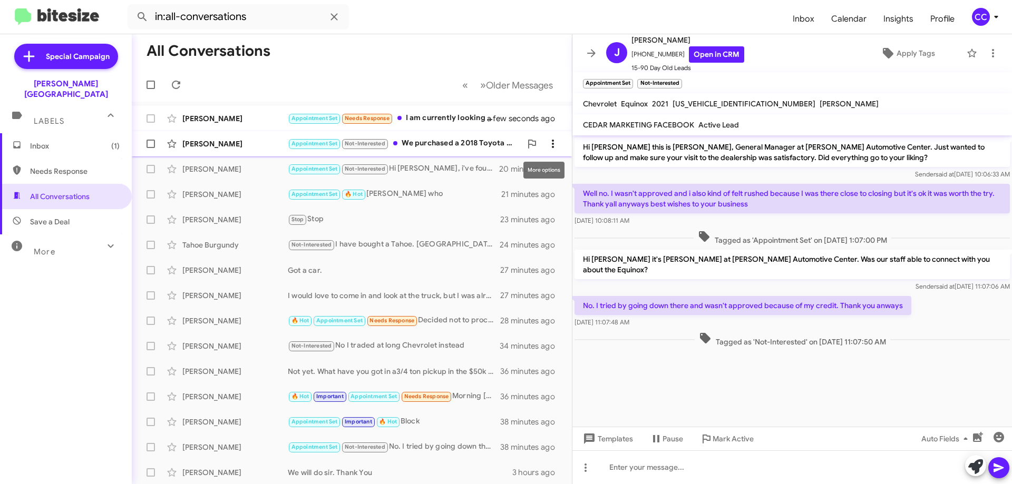
click at [547, 142] on icon at bounding box center [553, 144] width 13 height 13
click at [500, 169] on span "Mark as read" at bounding box center [485, 171] width 45 height 25
click at [547, 115] on icon at bounding box center [553, 118] width 13 height 13
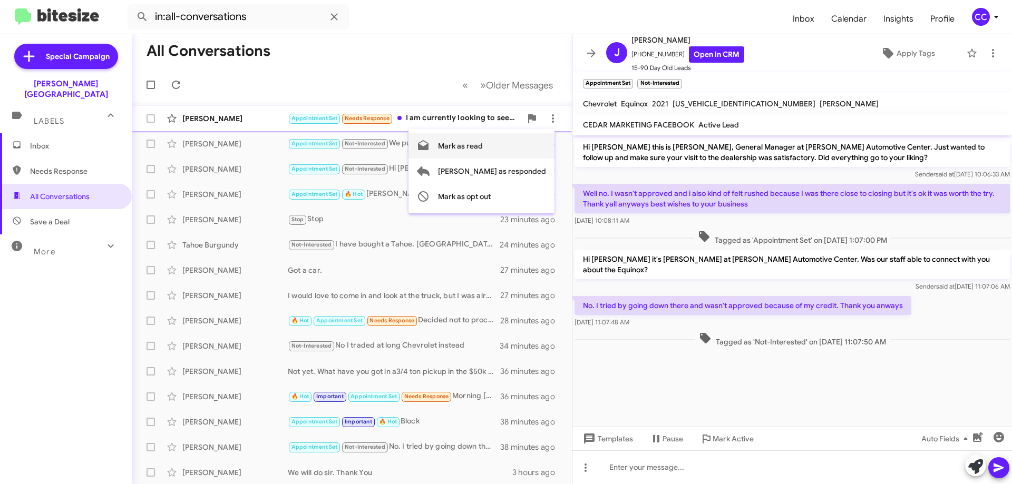
click at [483, 149] on span "Mark as read" at bounding box center [460, 145] width 45 height 25
click at [187, 118] on div "[PERSON_NAME]" at bounding box center [234, 118] width 105 height 11
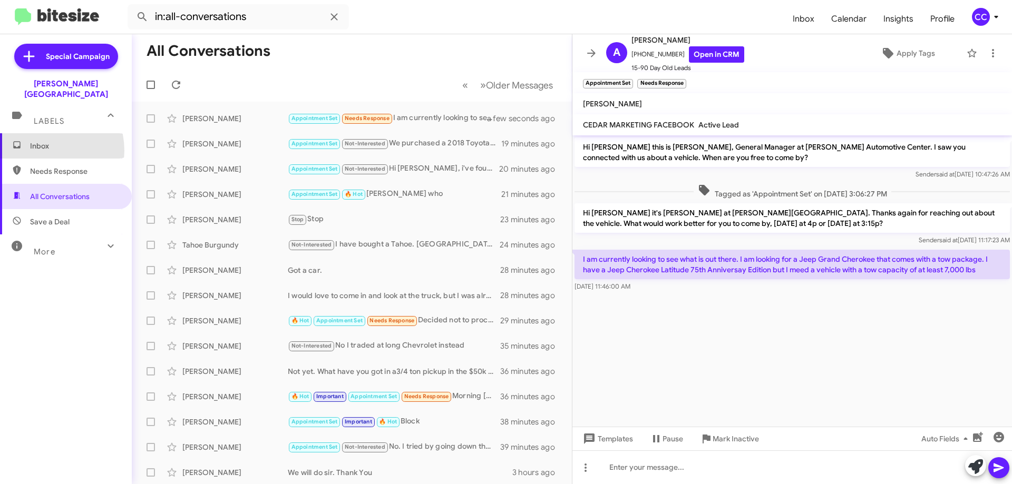
click at [39, 141] on span "Inbox" at bounding box center [75, 146] width 90 height 11
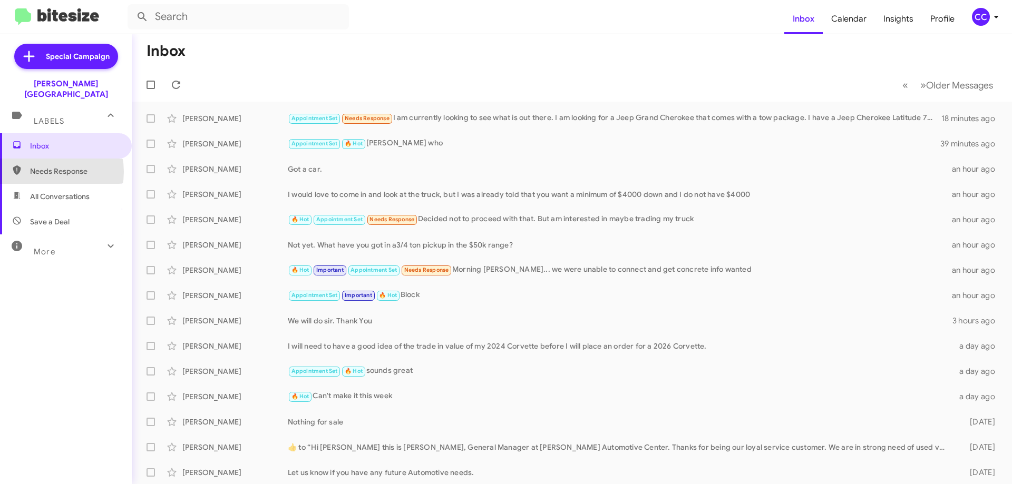
click at [45, 166] on span "Needs Response" at bounding box center [75, 171] width 90 height 11
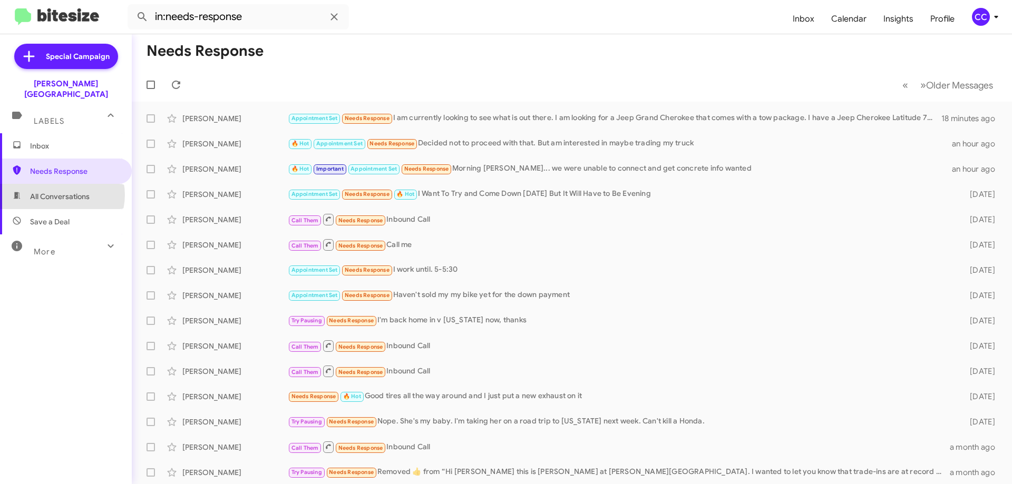
click at [62, 191] on span "All Conversations" at bounding box center [60, 196] width 60 height 11
type input "in:all-conversations"
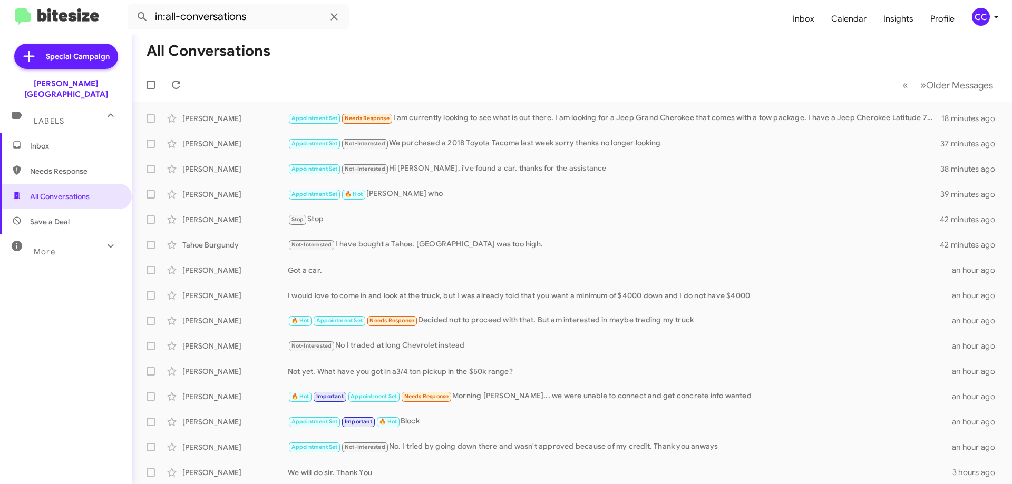
click at [42, 141] on span "Inbox" at bounding box center [75, 146] width 90 height 11
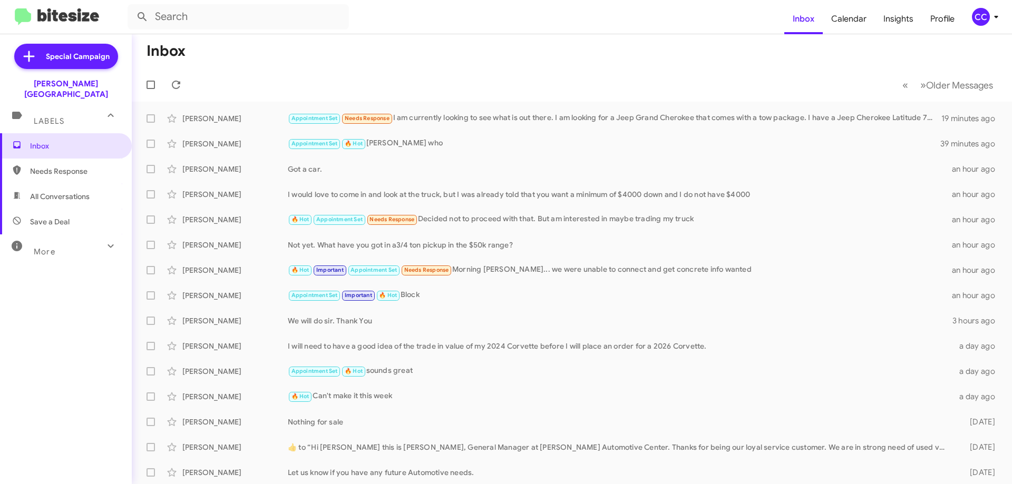
click at [61, 166] on span "Needs Response" at bounding box center [75, 171] width 90 height 11
type input "in:needs-response"
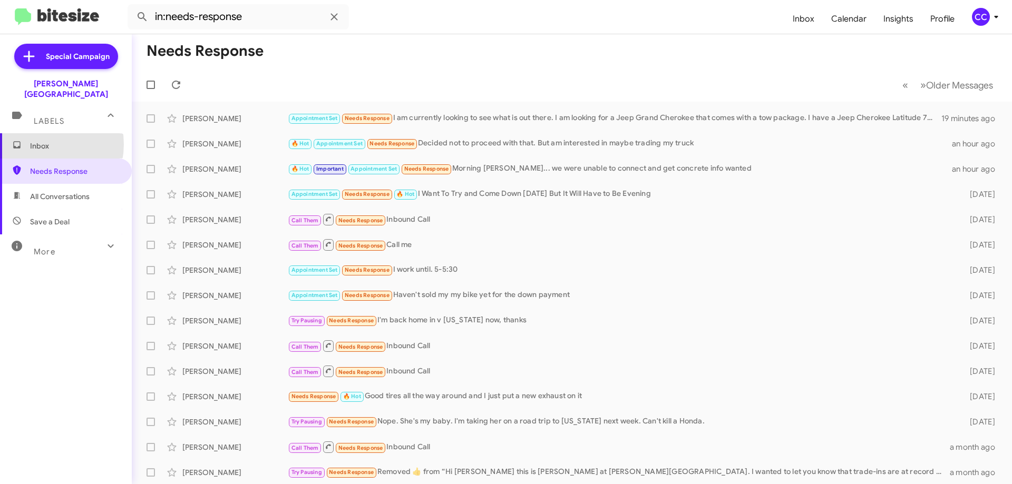
click at [39, 141] on span "Inbox" at bounding box center [75, 146] width 90 height 11
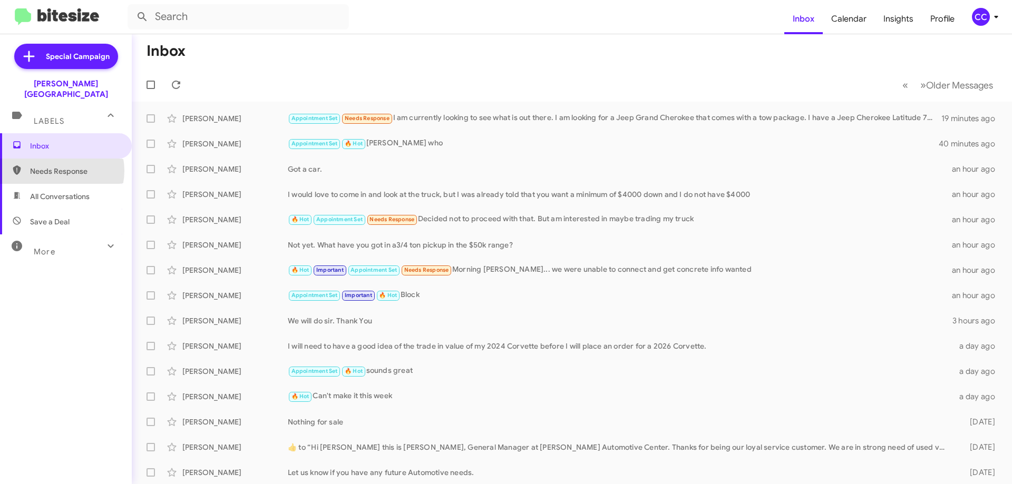
click at [59, 166] on span "Needs Response" at bounding box center [75, 171] width 90 height 11
type input "in:needs-response"
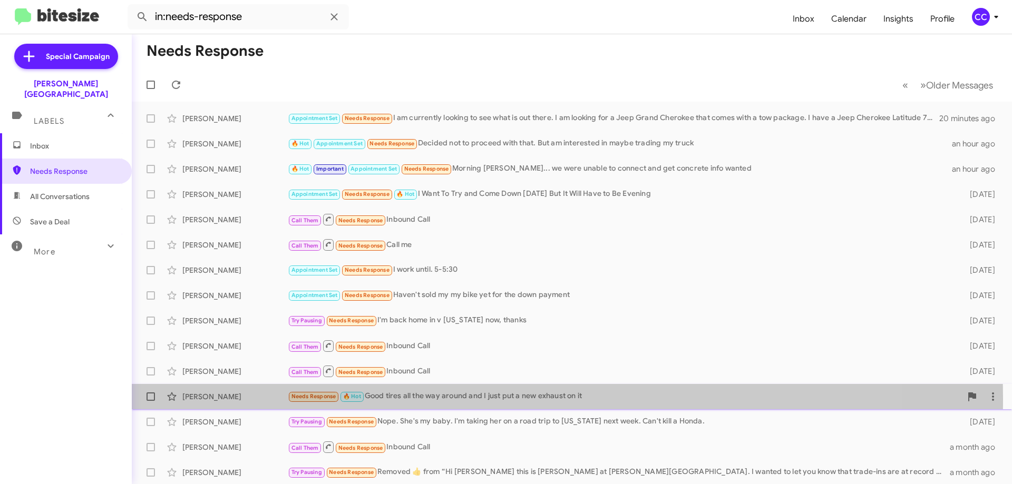
click at [216, 398] on div "[PERSON_NAME]" at bounding box center [234, 397] width 105 height 11
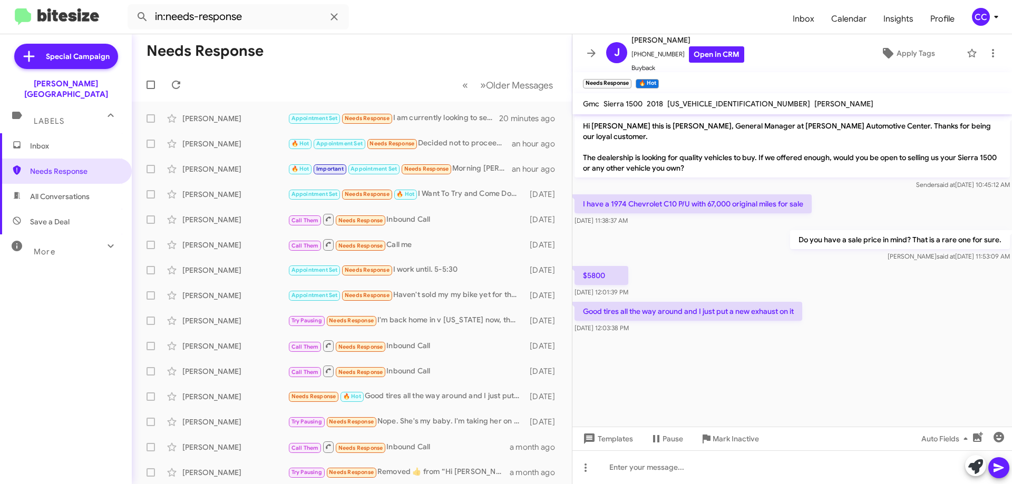
click at [36, 141] on span "Inbox" at bounding box center [75, 146] width 90 height 11
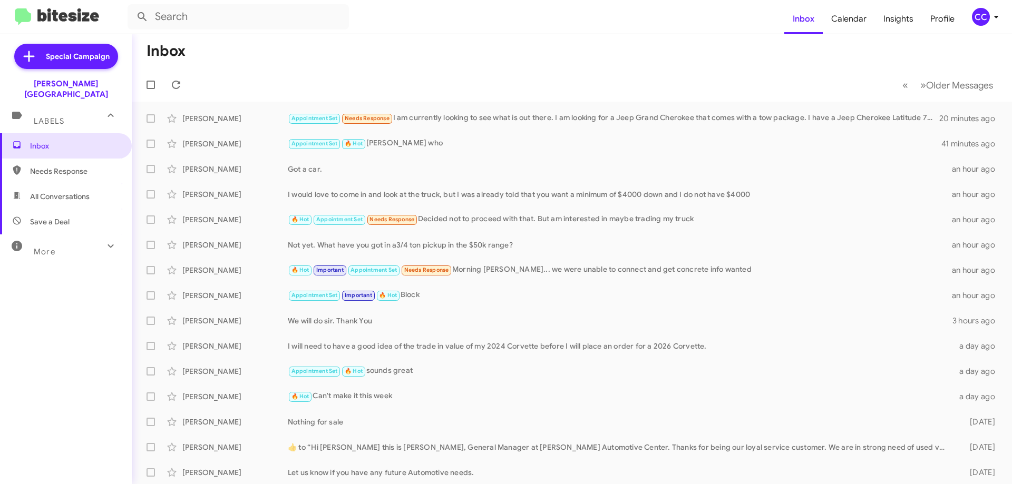
click at [61, 166] on span "Needs Response" at bounding box center [75, 171] width 90 height 11
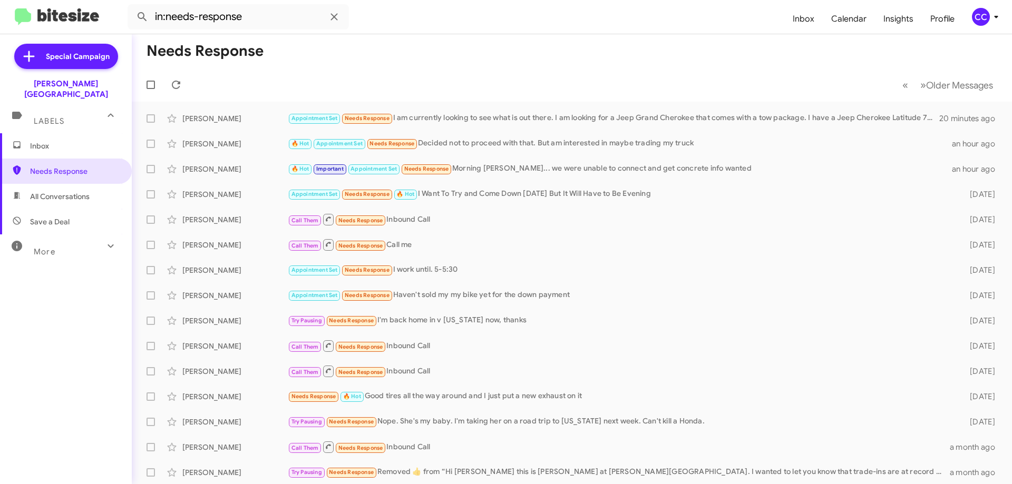
click at [50, 191] on span "All Conversations" at bounding box center [60, 196] width 60 height 11
type input "in:all-conversations"
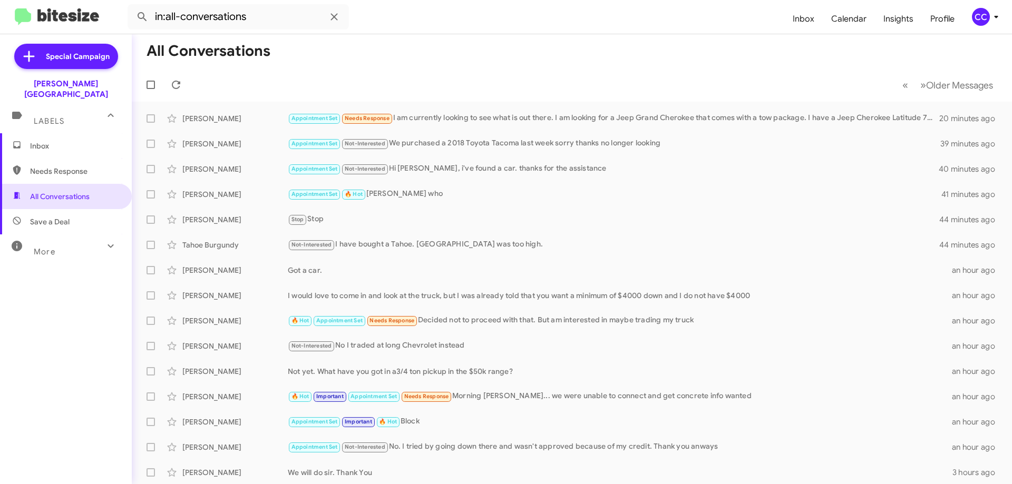
click at [41, 141] on span "Inbox" at bounding box center [75, 146] width 90 height 11
